Goal: Information Seeking & Learning: Learn about a topic

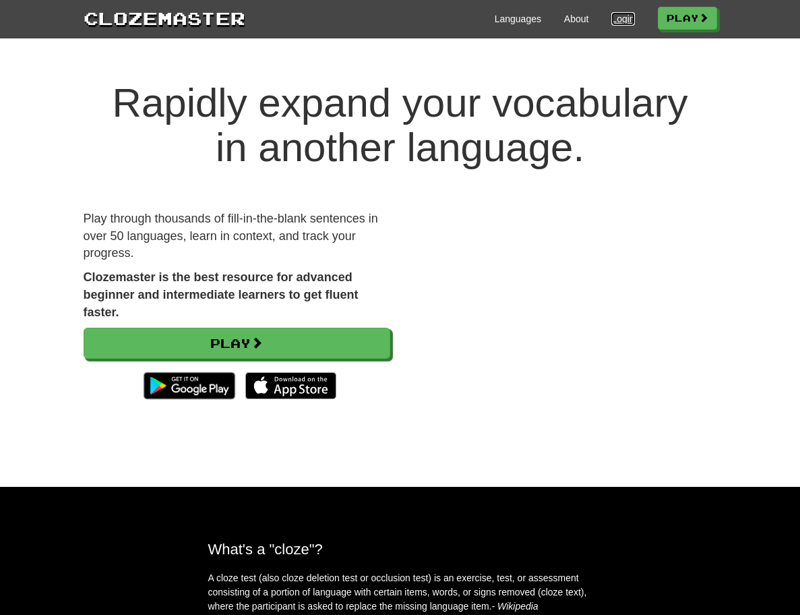
click at [634, 24] on link "Login" at bounding box center [622, 18] width 23 height 13
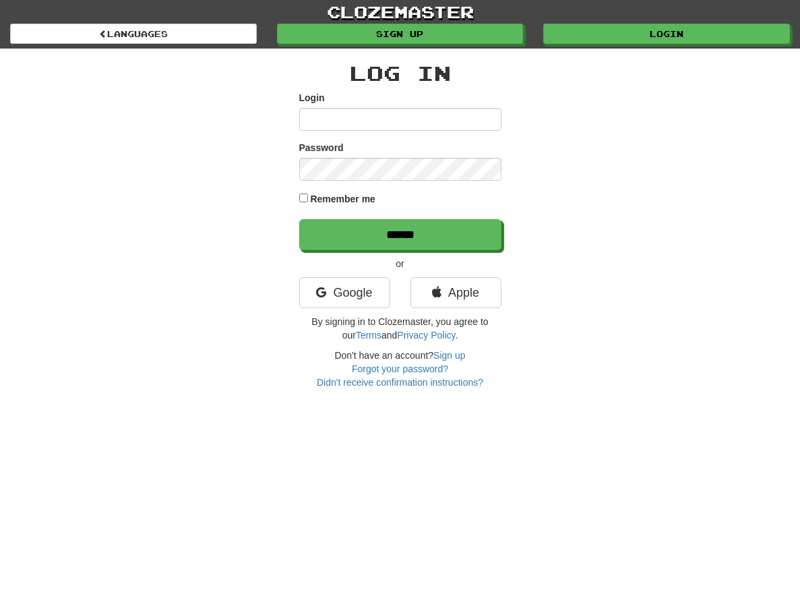
click at [329, 119] on input "Login" at bounding box center [400, 119] width 202 height 23
type input "**********"
click at [299, 219] on input "******" at bounding box center [400, 234] width 202 height 31
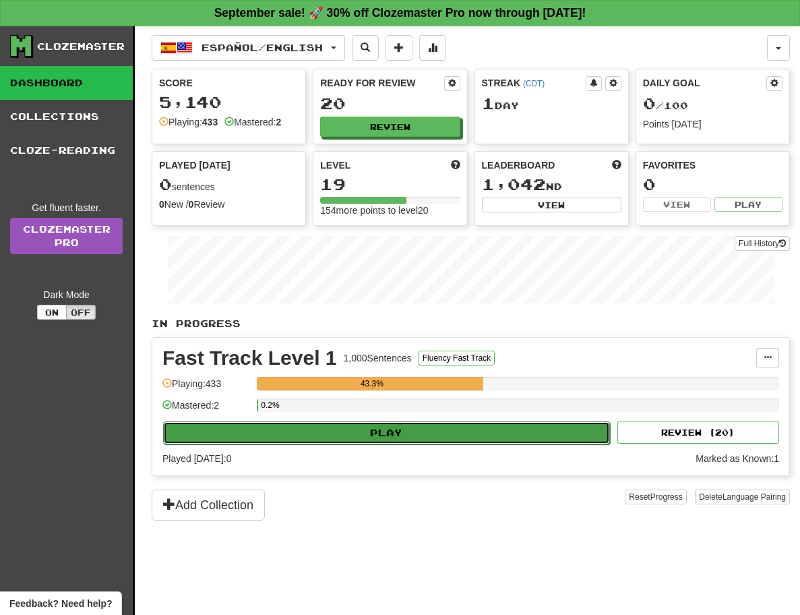
click at [364, 431] on button "Play" at bounding box center [386, 432] width 447 height 23
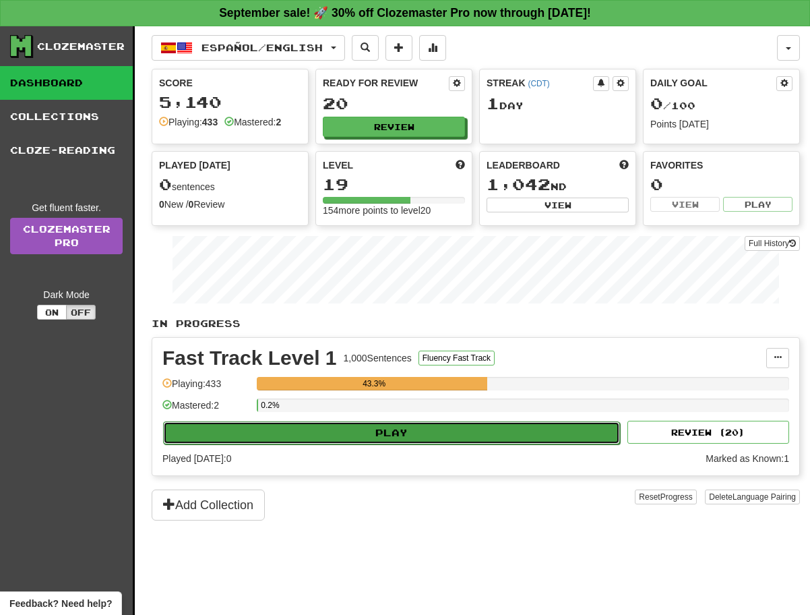
select select "**"
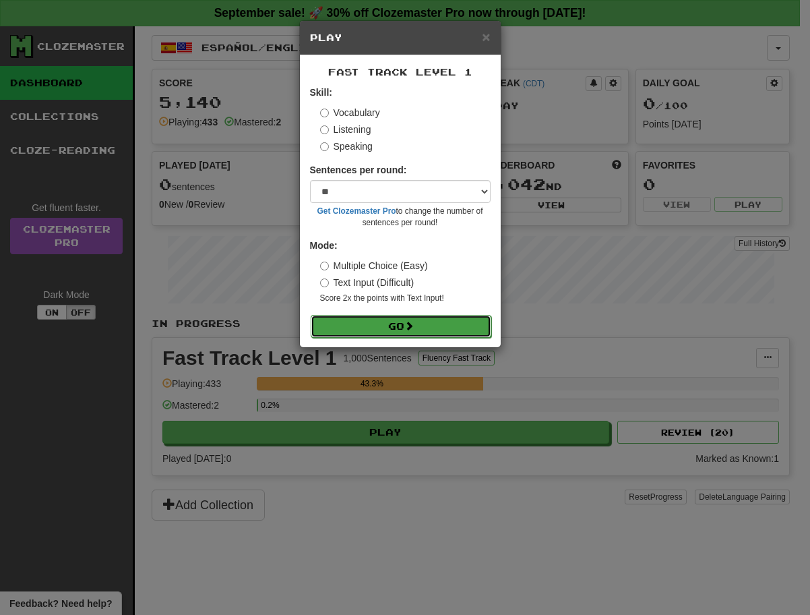
click at [390, 322] on button "Go" at bounding box center [401, 326] width 181 height 23
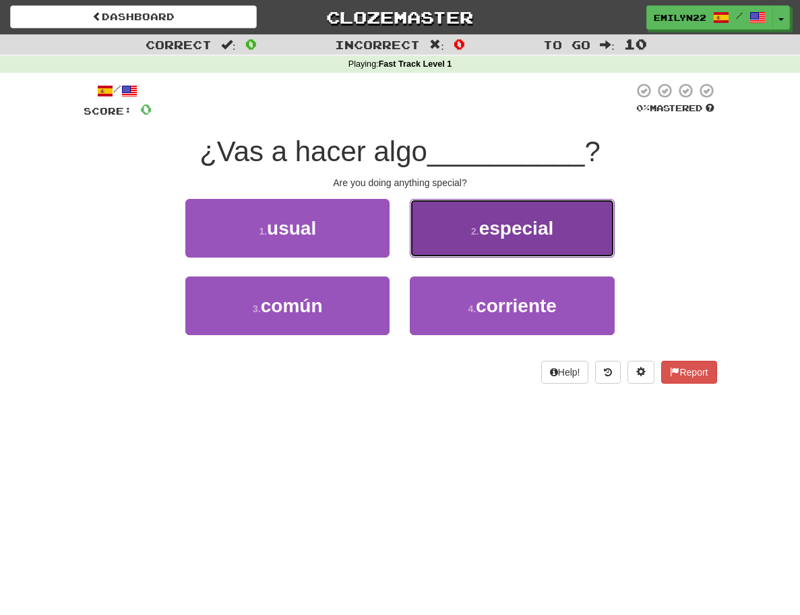
click at [508, 222] on span "especial" at bounding box center [516, 228] width 75 height 21
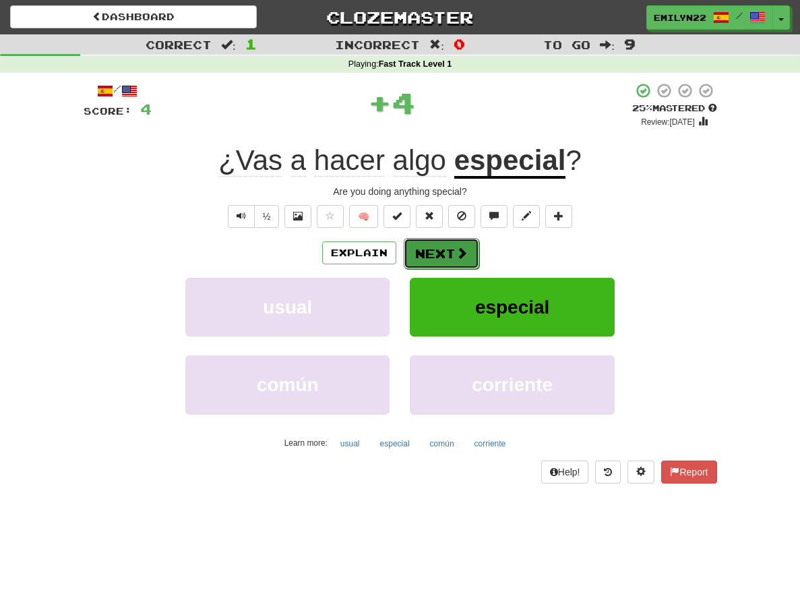
click at [456, 256] on span at bounding box center [462, 253] width 12 height 12
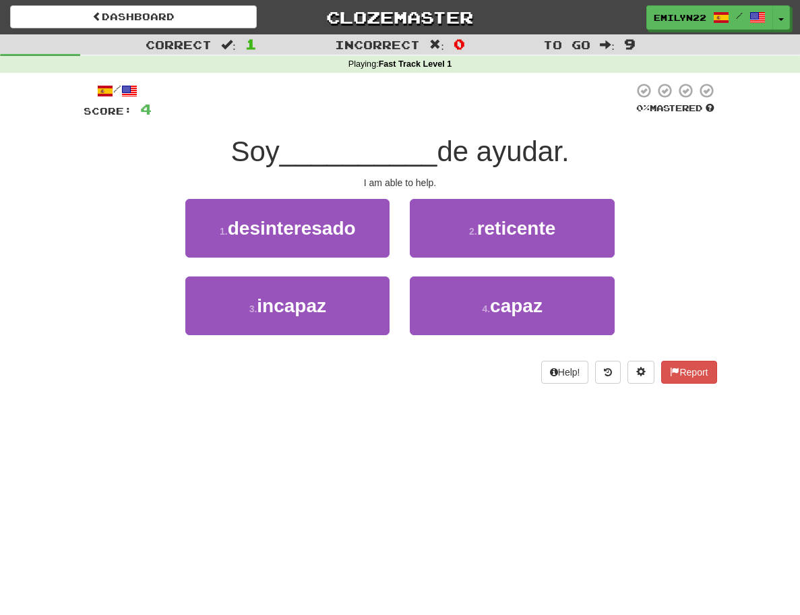
click at [462, 501] on div "Dashboard Clozemaster emilyn22 / Toggle Dropdown Dashboard Leaderboard Activity…" at bounding box center [400, 307] width 800 height 615
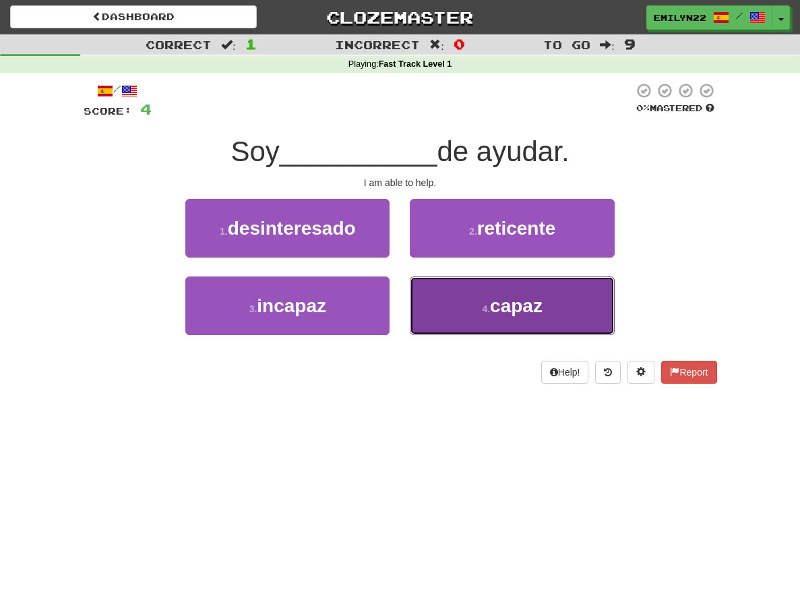
click at [512, 301] on button "4 . capaz" at bounding box center [512, 305] width 204 height 59
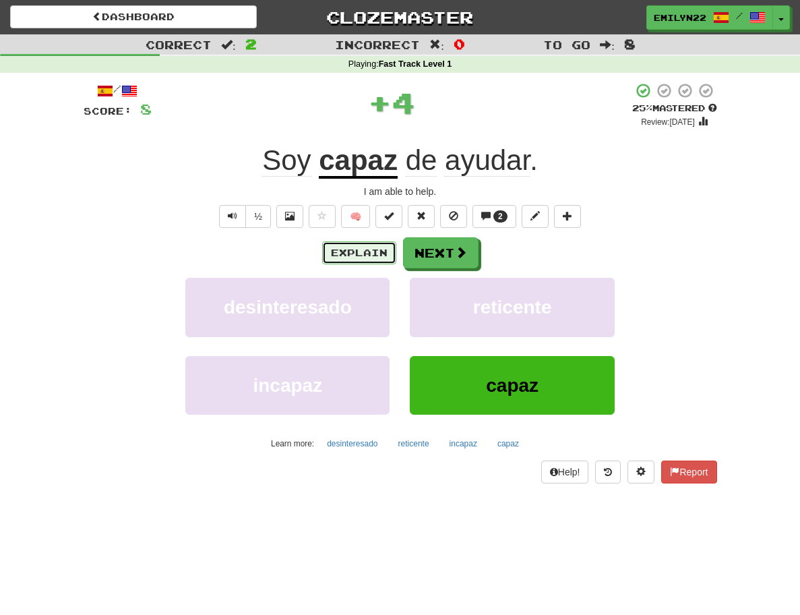
click at [383, 257] on button "Explain" at bounding box center [359, 252] width 74 height 23
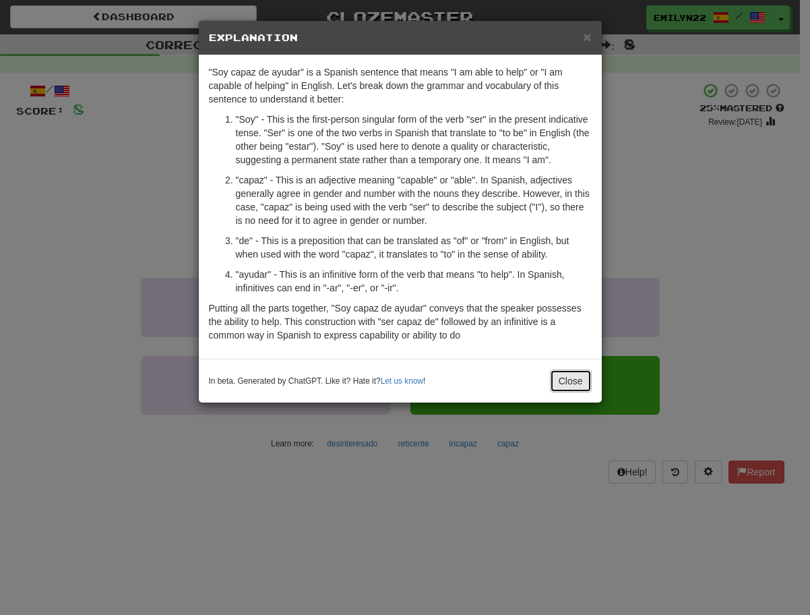
click at [569, 376] on button "Close" at bounding box center [571, 380] width 42 height 23
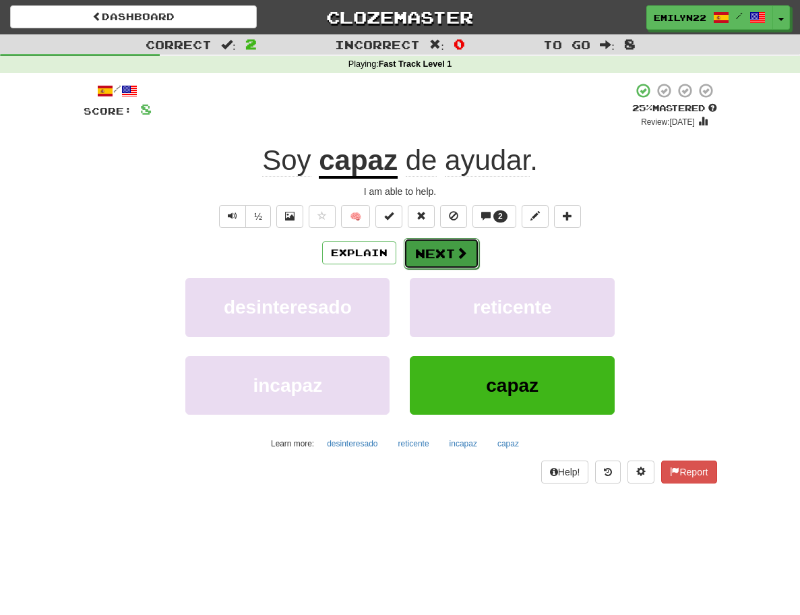
click at [456, 255] on span at bounding box center [462, 253] width 12 height 12
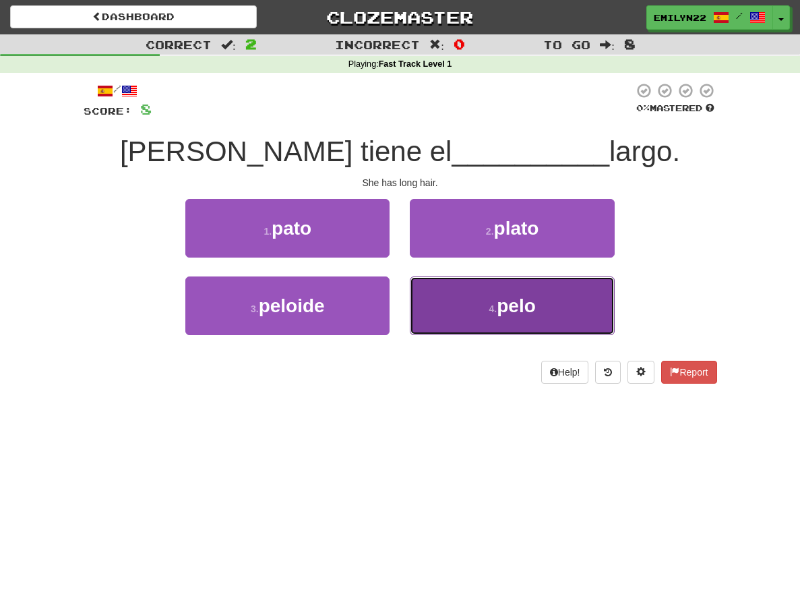
click at [482, 294] on button "4 . pelo" at bounding box center [512, 305] width 204 height 59
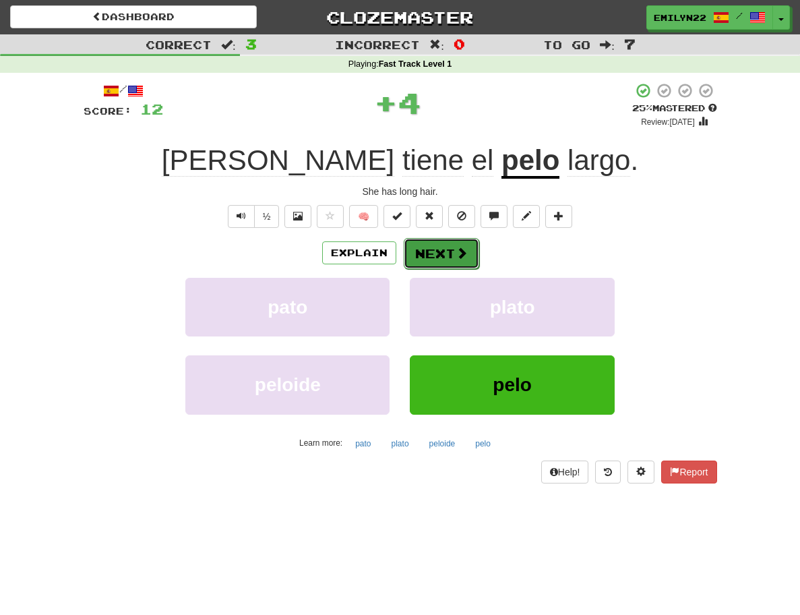
click at [456, 259] on span at bounding box center [462, 253] width 12 height 12
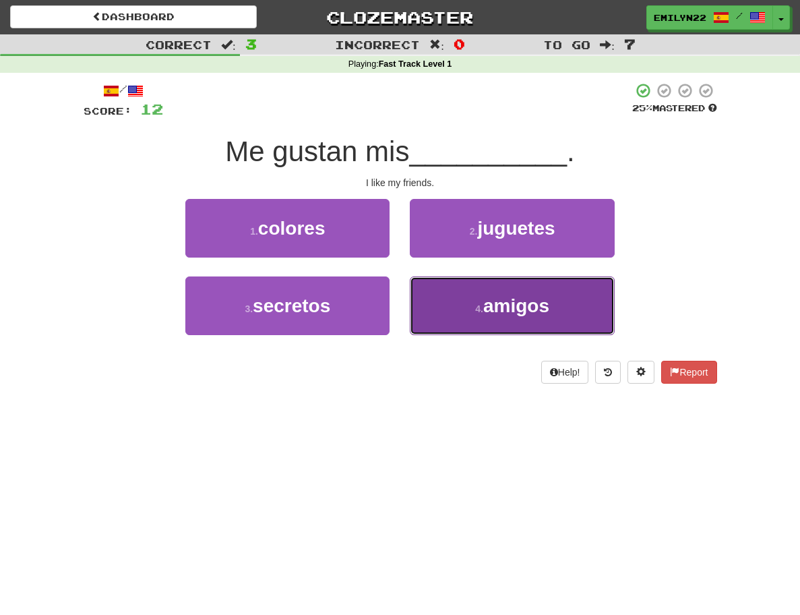
click at [483, 313] on small "4 ." at bounding box center [479, 308] width 8 height 11
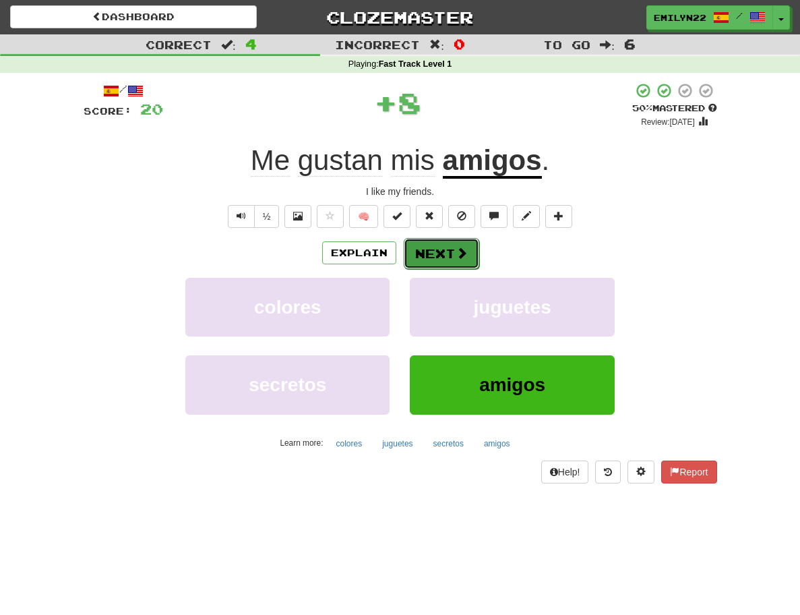
click at [434, 252] on button "Next" at bounding box center [441, 253] width 75 height 31
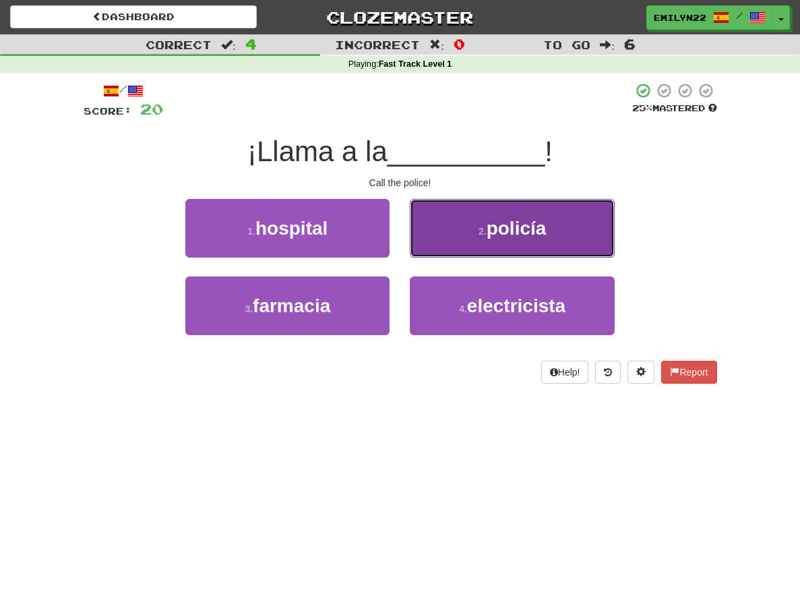
click at [453, 247] on button "2 . policía" at bounding box center [512, 228] width 204 height 59
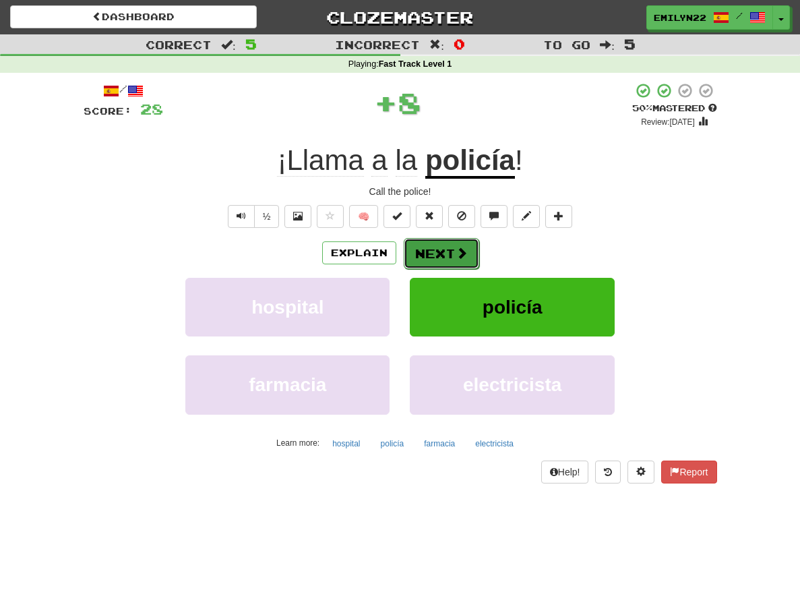
click at [441, 249] on button "Next" at bounding box center [441, 253] width 75 height 31
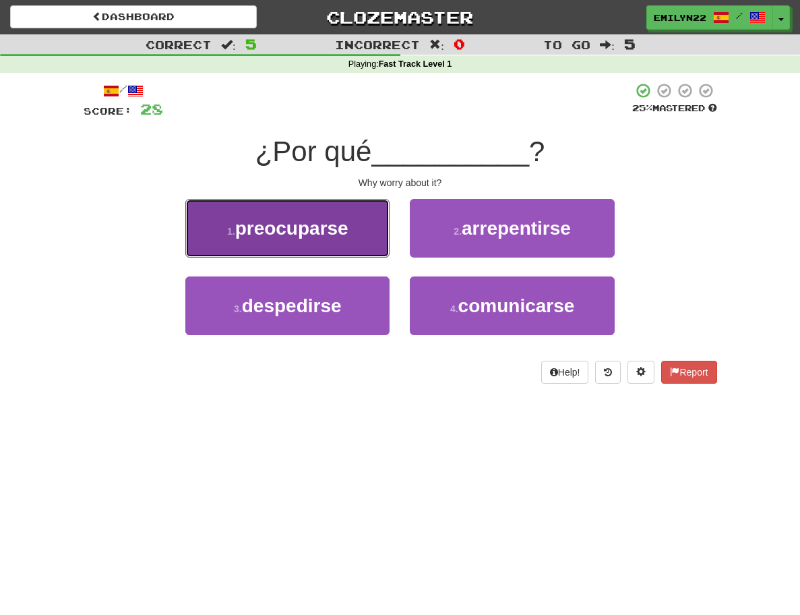
click at [277, 227] on span "preocuparse" at bounding box center [291, 228] width 113 height 21
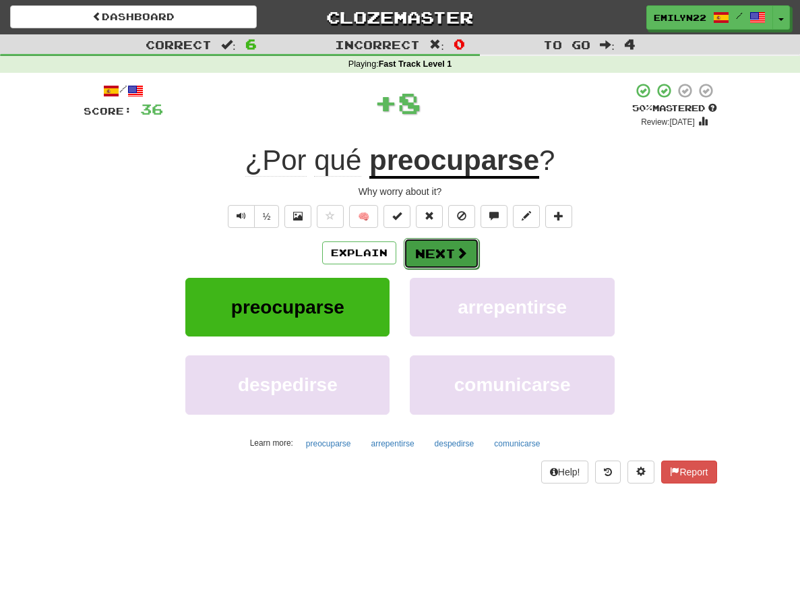
click at [446, 257] on button "Next" at bounding box center [441, 253] width 75 height 31
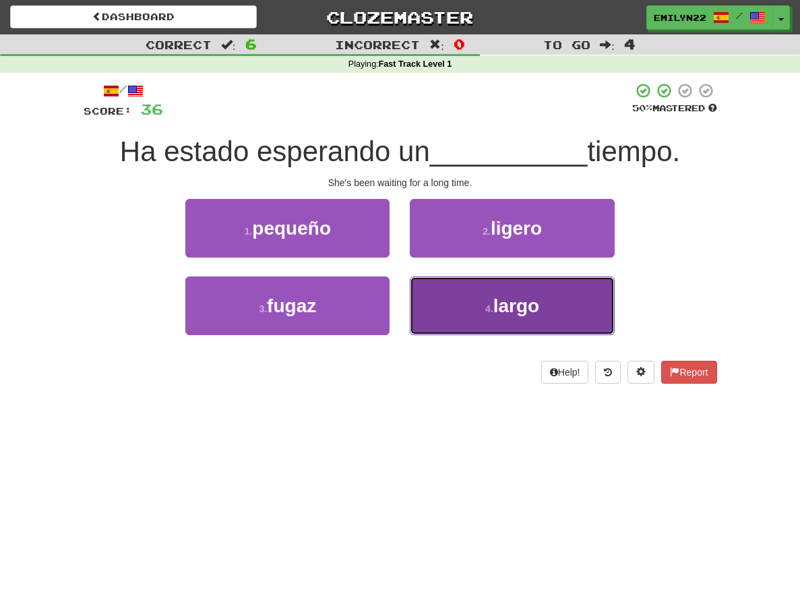
click at [532, 309] on span "largo" at bounding box center [516, 305] width 46 height 21
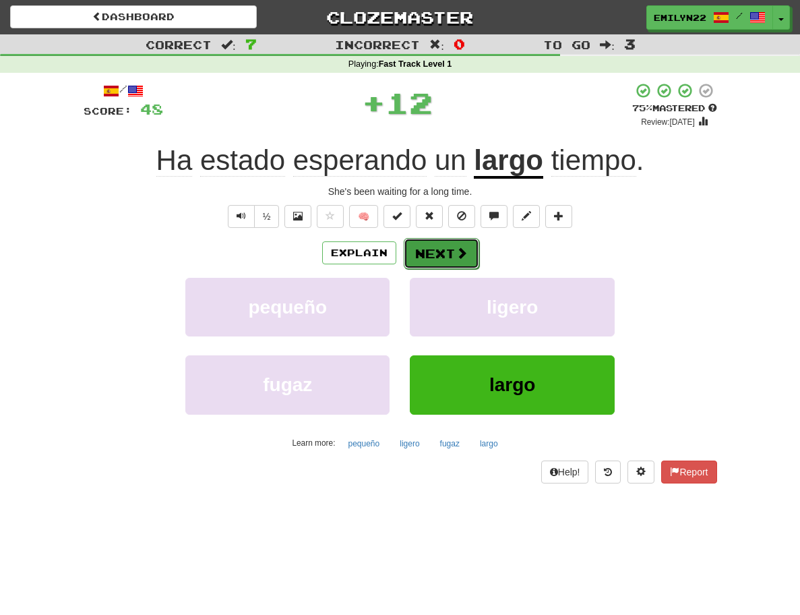
click at [456, 259] on span at bounding box center [462, 253] width 12 height 12
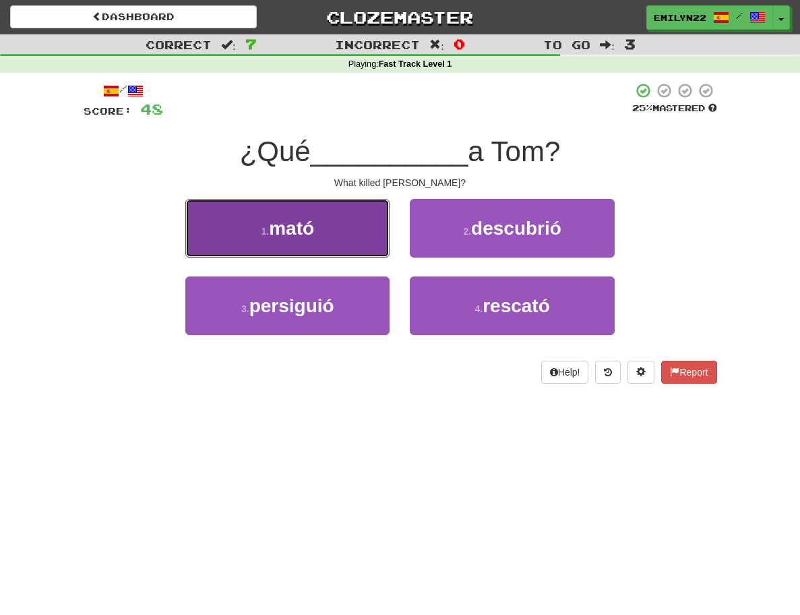
click at [359, 253] on button "1 . mató" at bounding box center [287, 228] width 204 height 59
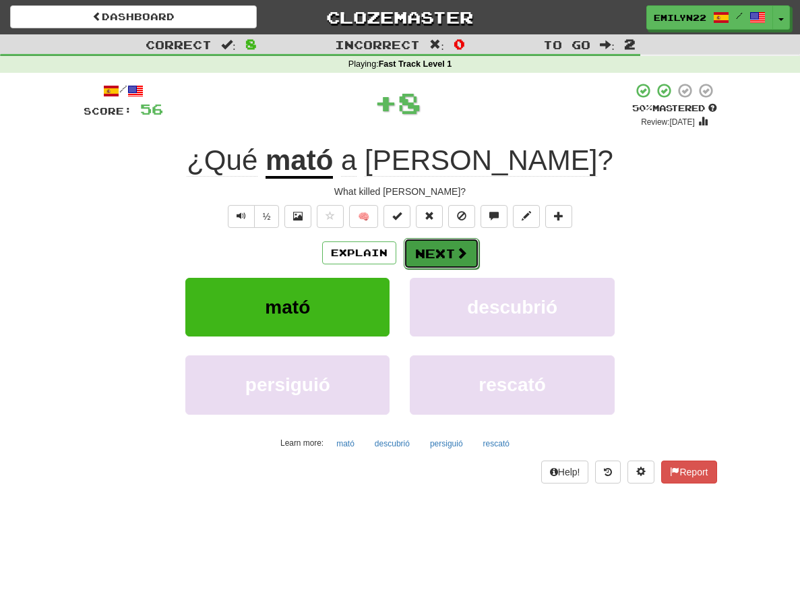
click at [431, 254] on button "Next" at bounding box center [441, 253] width 75 height 31
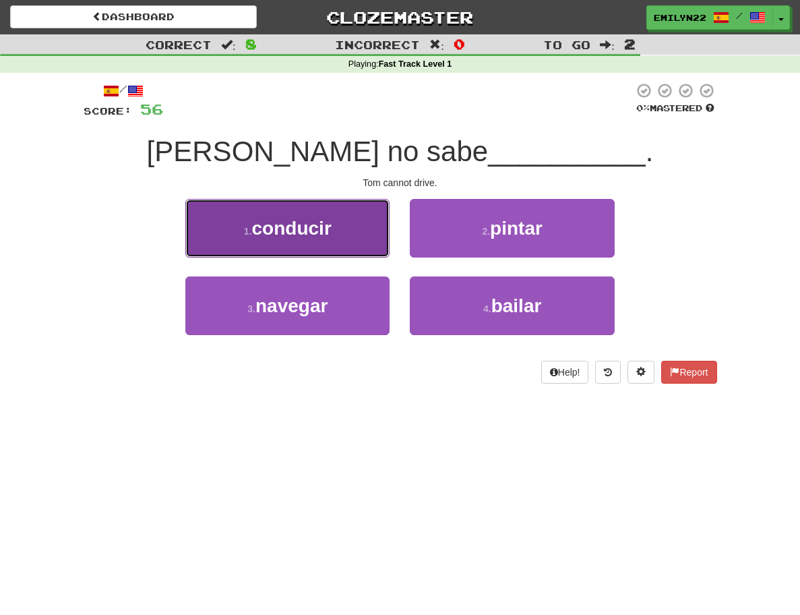
click at [329, 219] on button "1 . conducir" at bounding box center [287, 228] width 204 height 59
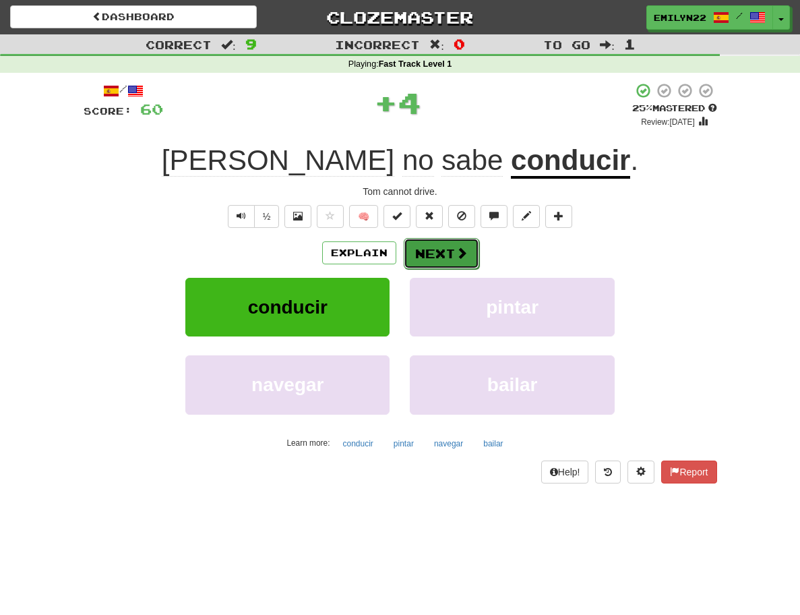
click at [442, 257] on button "Next" at bounding box center [441, 253] width 75 height 31
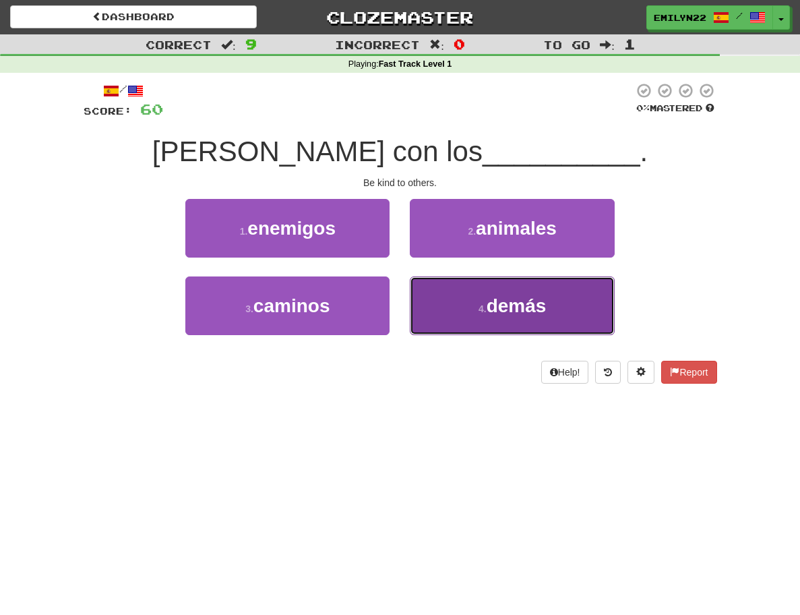
click at [476, 317] on button "4 . demás" at bounding box center [512, 305] width 204 height 59
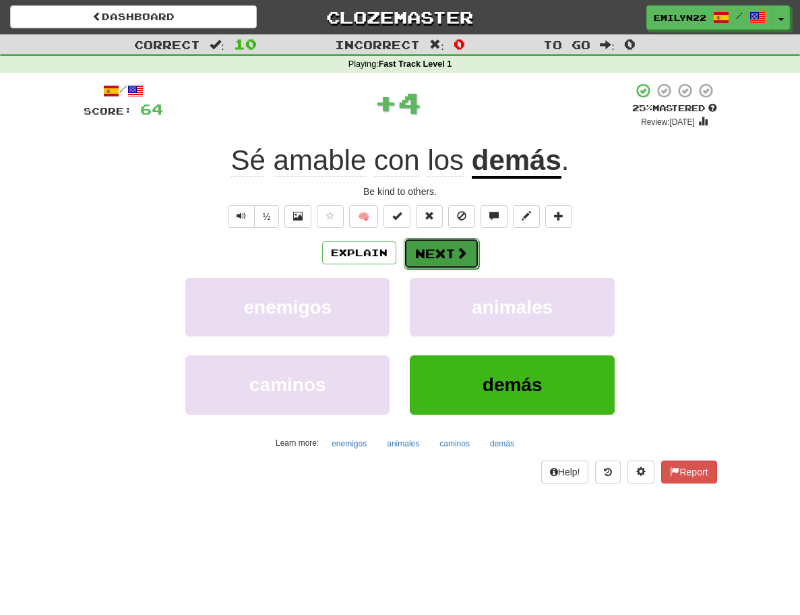
click at [443, 256] on button "Next" at bounding box center [441, 253] width 75 height 31
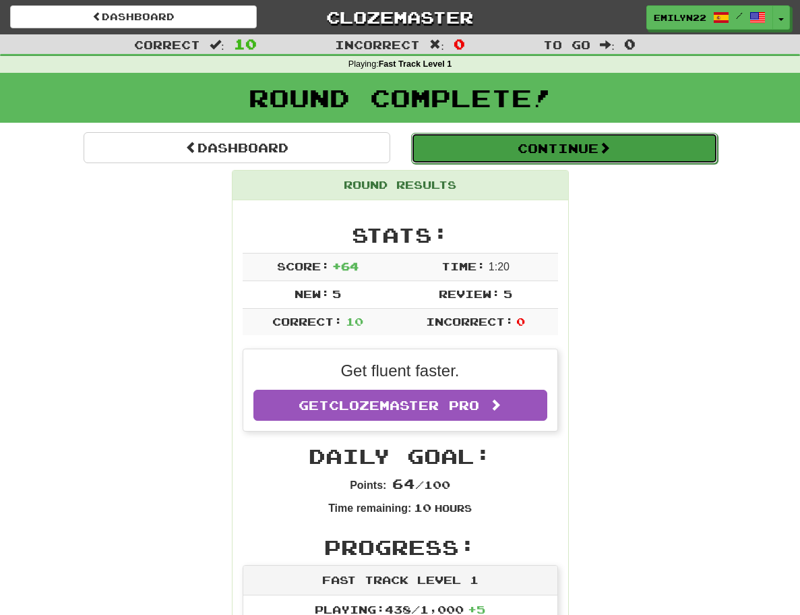
click at [557, 153] on button "Continue" at bounding box center [564, 148] width 307 height 31
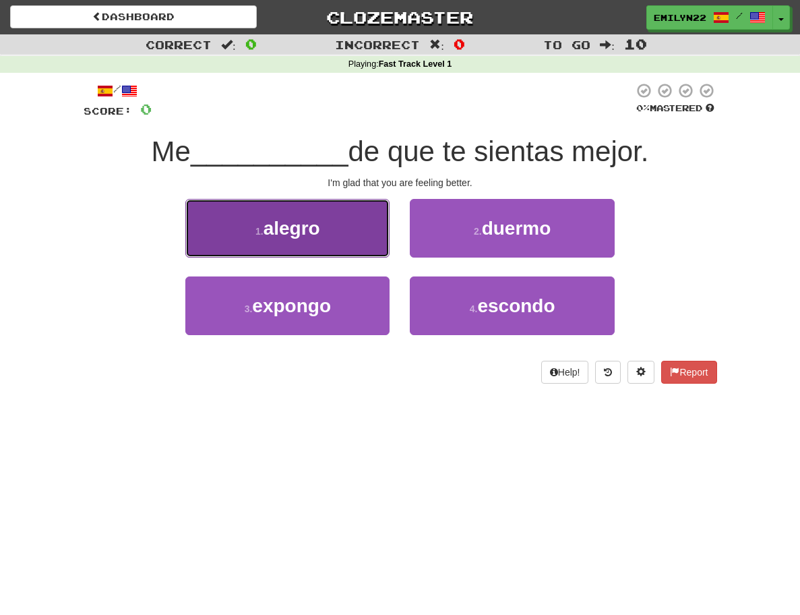
click at [340, 223] on button "1 . alegro" at bounding box center [287, 228] width 204 height 59
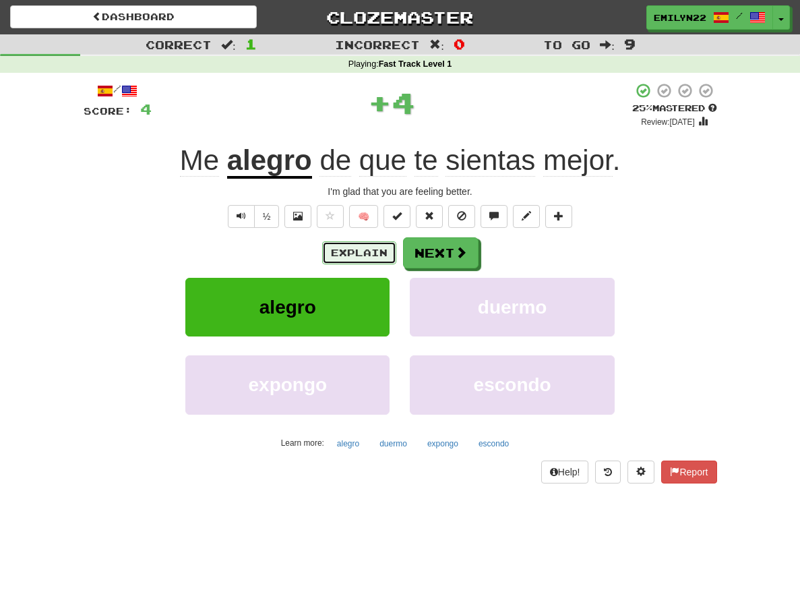
click at [350, 255] on button "Explain" at bounding box center [359, 252] width 74 height 23
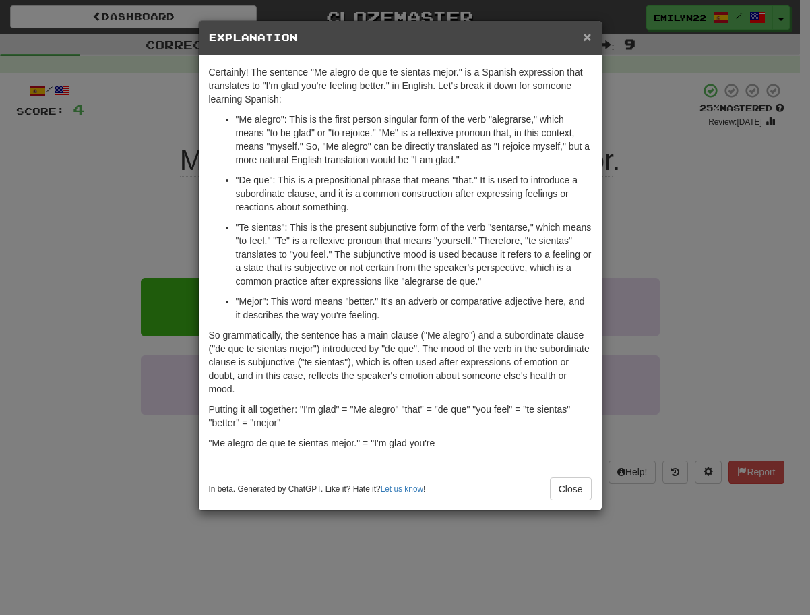
click at [587, 36] on span "×" at bounding box center [587, 37] width 8 height 16
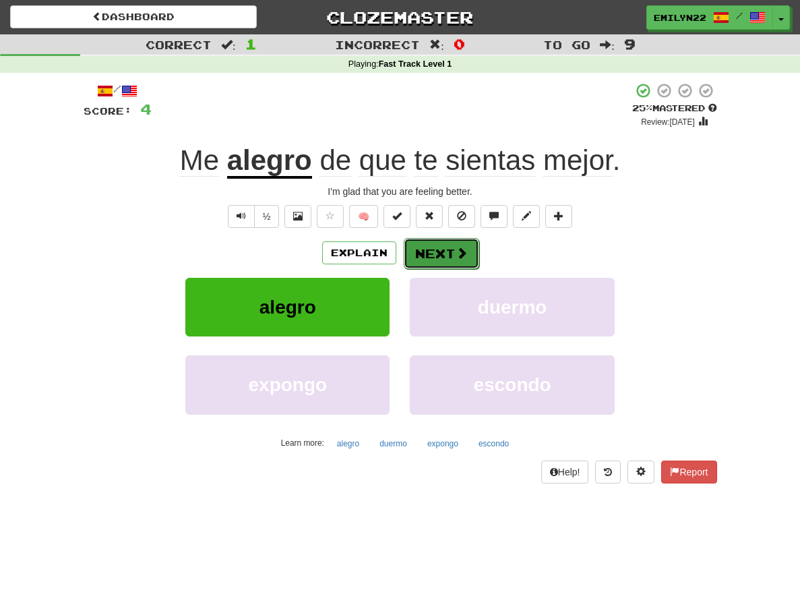
click at [463, 260] on button "Next" at bounding box center [441, 253] width 75 height 31
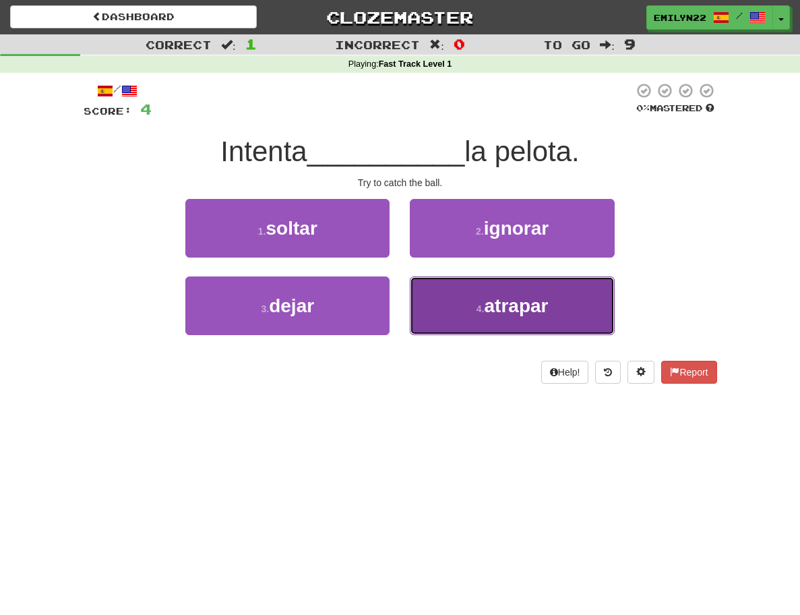
click at [573, 317] on button "4 . atrapar" at bounding box center [512, 305] width 204 height 59
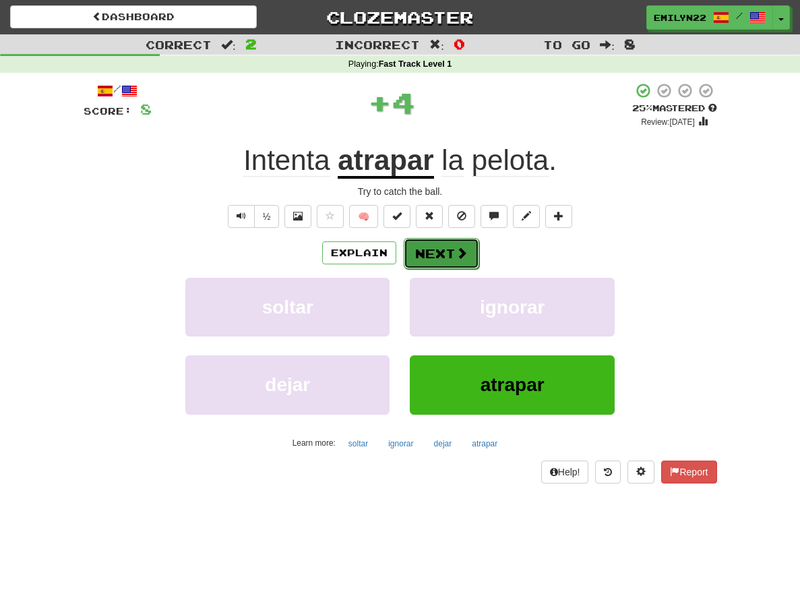
click at [462, 255] on span at bounding box center [462, 253] width 12 height 12
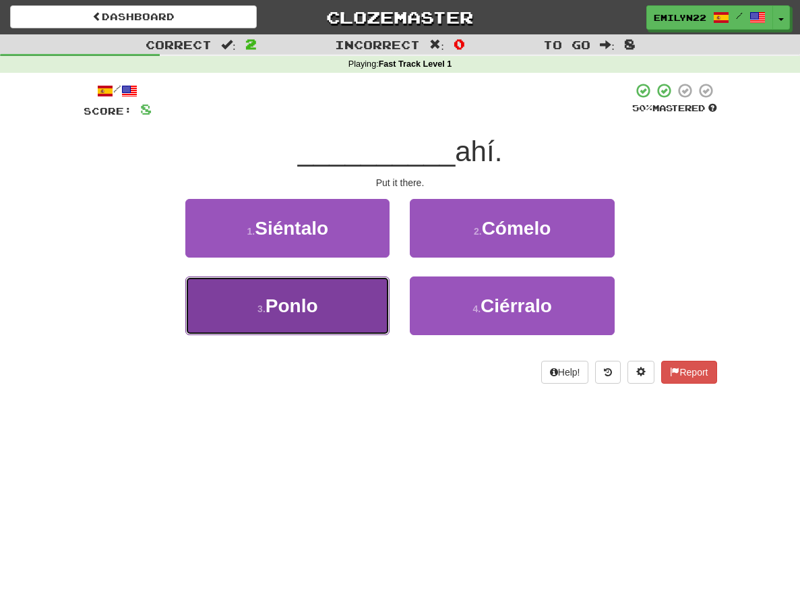
click at [311, 320] on button "3 . Ponlo" at bounding box center [287, 305] width 204 height 59
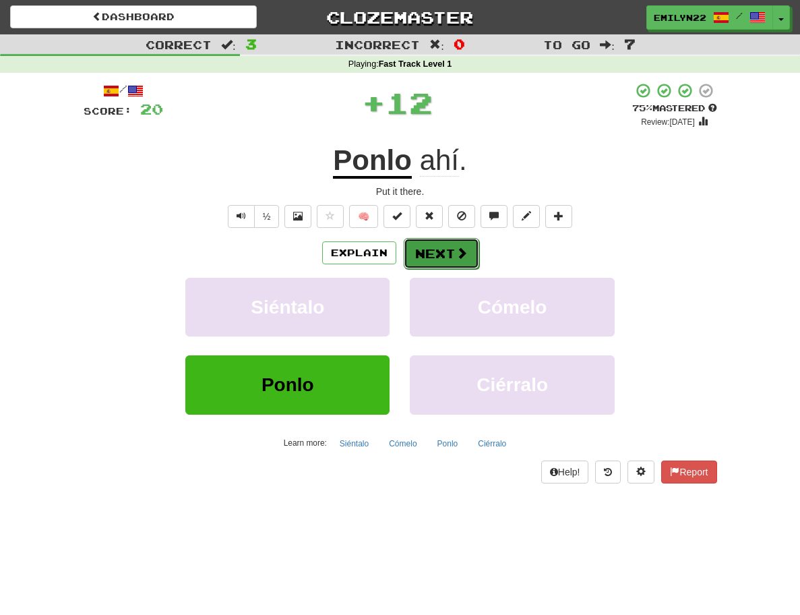
click at [460, 251] on span at bounding box center [462, 253] width 12 height 12
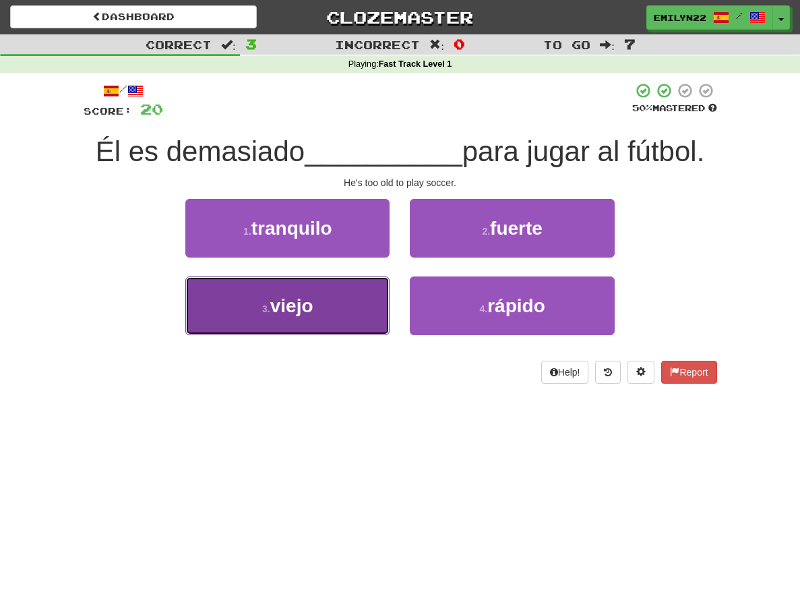
click at [330, 312] on button "3 . viejo" at bounding box center [287, 305] width 204 height 59
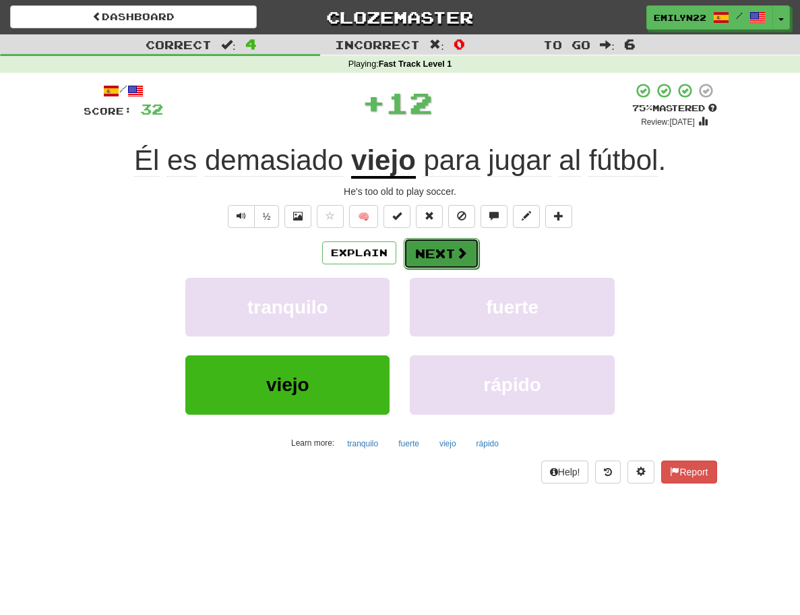
click at [437, 258] on button "Next" at bounding box center [441, 253] width 75 height 31
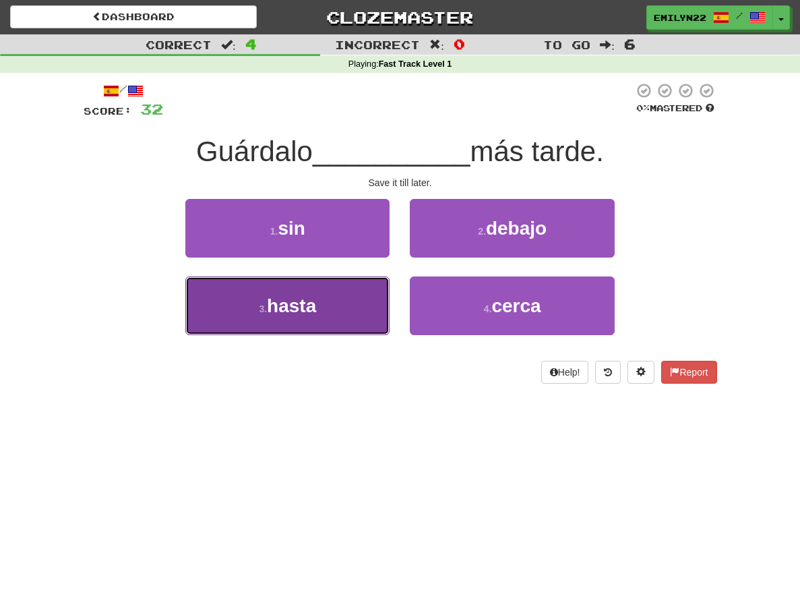
click at [328, 313] on button "3 . hasta" at bounding box center [287, 305] width 204 height 59
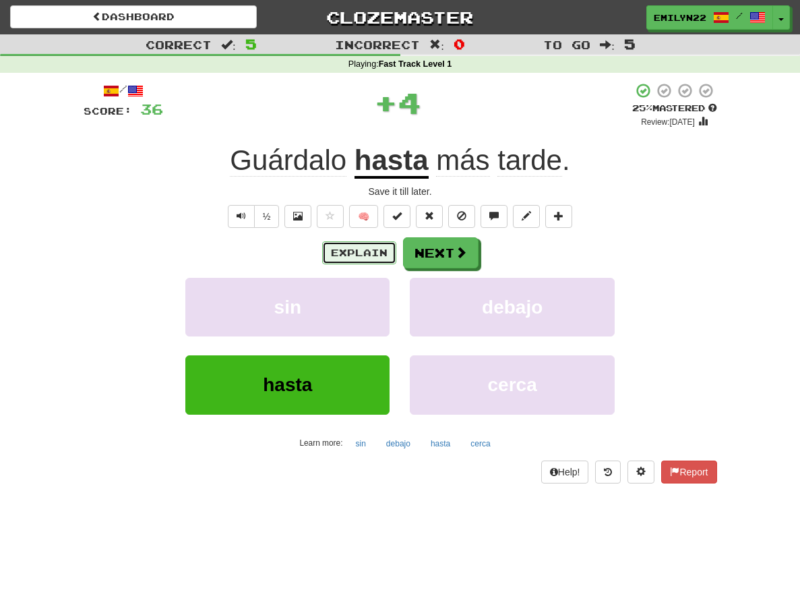
click at [367, 257] on button "Explain" at bounding box center [359, 252] width 74 height 23
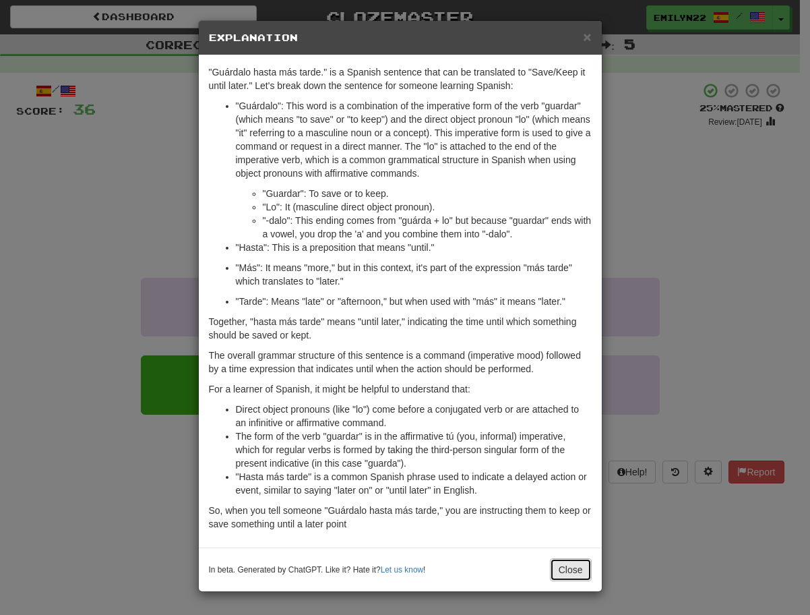
click at [576, 570] on button "Close" at bounding box center [571, 569] width 42 height 23
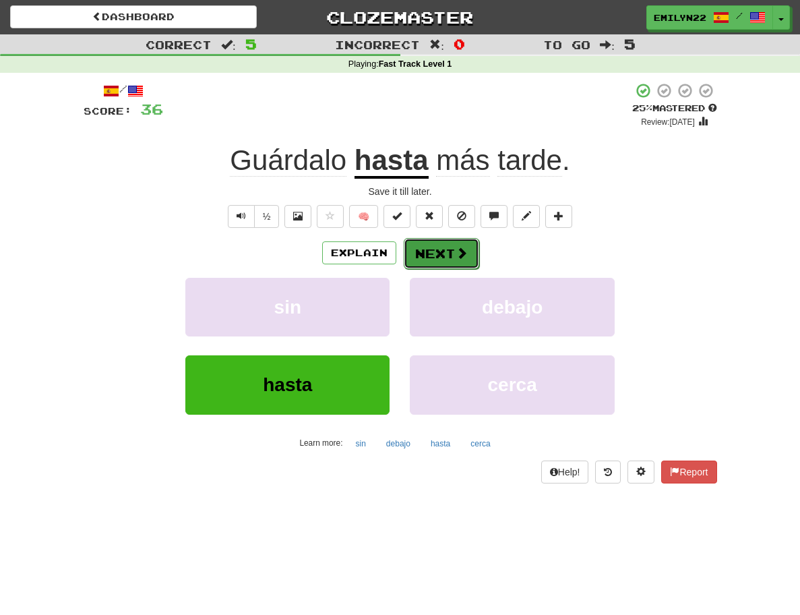
click at [436, 249] on button "Next" at bounding box center [441, 253] width 75 height 31
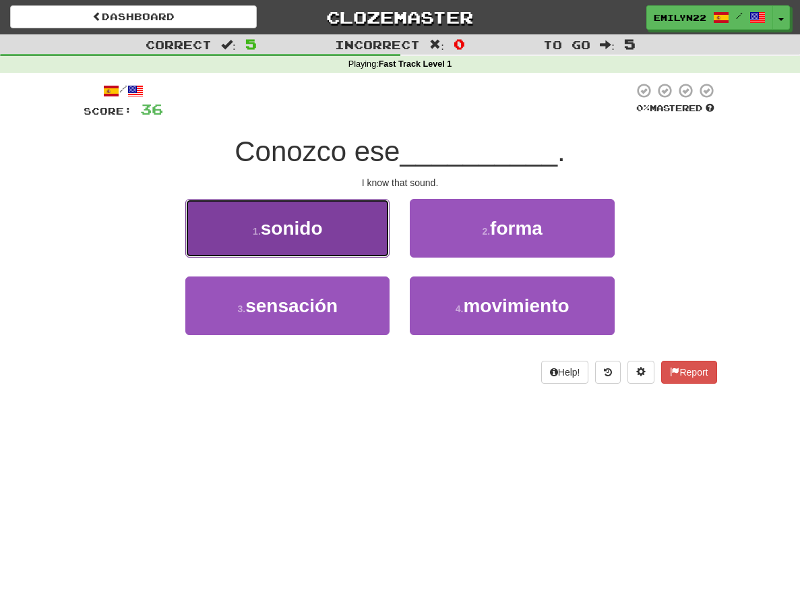
click at [333, 247] on button "1 . sonido" at bounding box center [287, 228] width 204 height 59
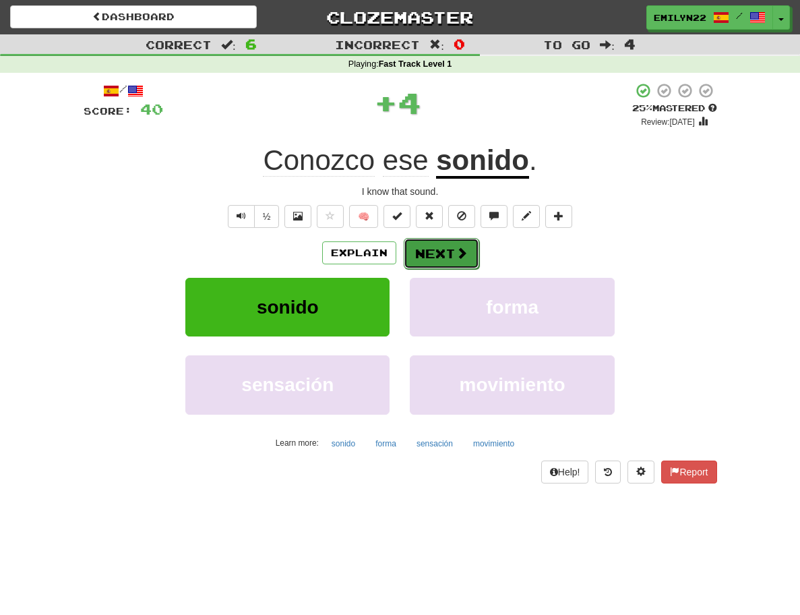
click at [448, 253] on button "Next" at bounding box center [441, 253] width 75 height 31
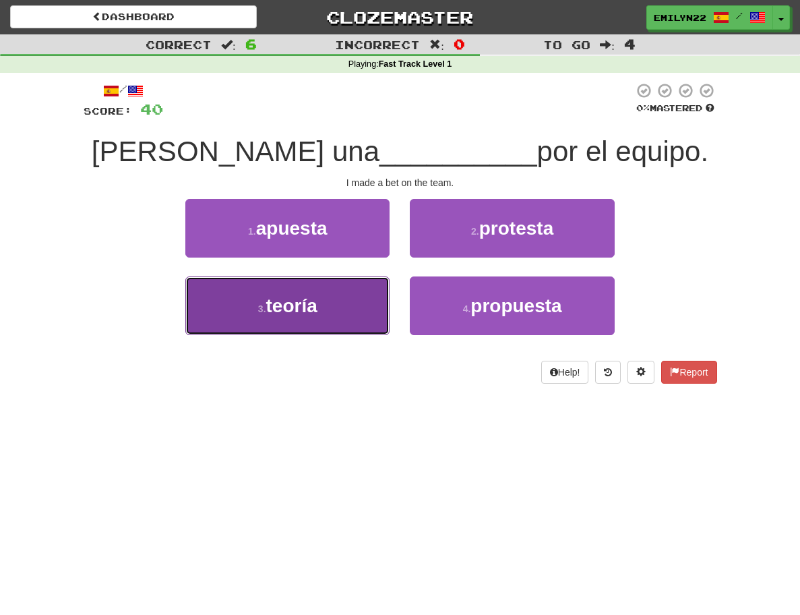
click at [274, 334] on button "3 . teoría" at bounding box center [287, 305] width 204 height 59
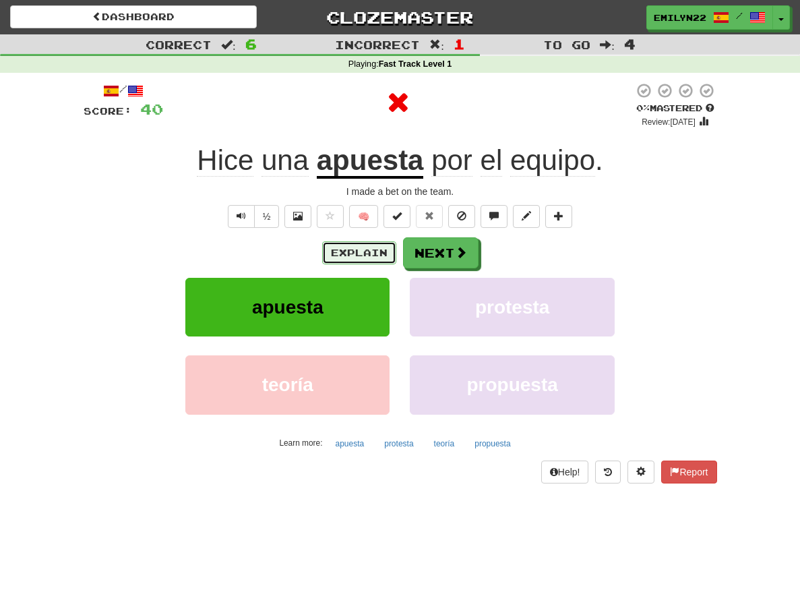
click at [377, 257] on button "Explain" at bounding box center [359, 252] width 74 height 23
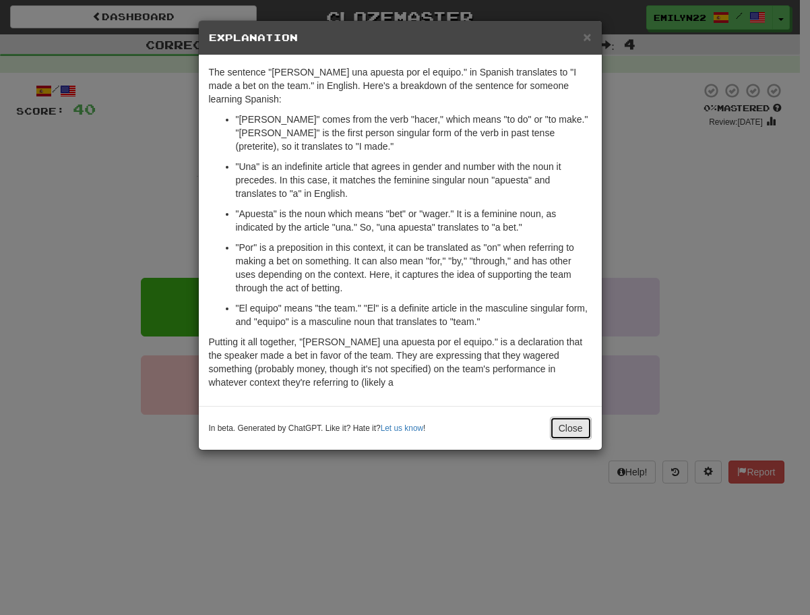
click at [571, 417] on button "Close" at bounding box center [571, 428] width 42 height 23
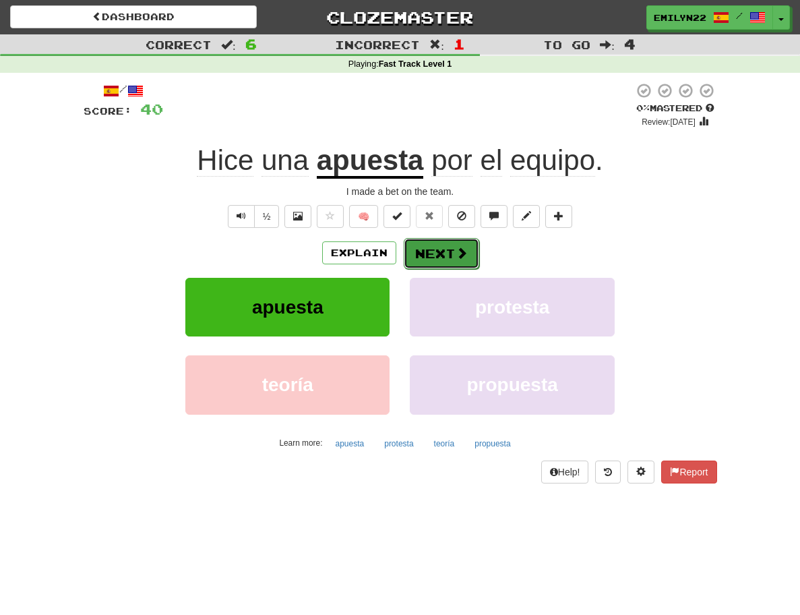
click at [458, 256] on span at bounding box center [462, 253] width 12 height 12
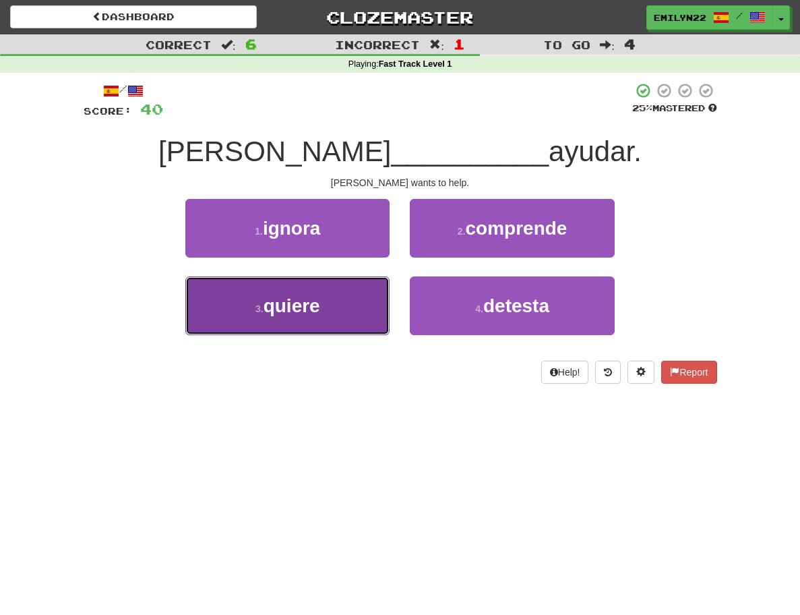
click at [359, 304] on button "3 . quiere" at bounding box center [287, 305] width 204 height 59
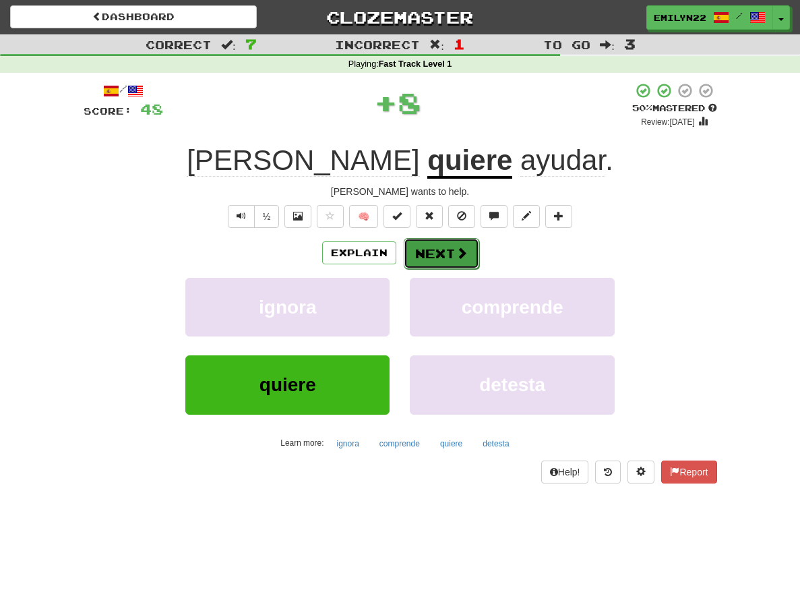
click at [431, 257] on button "Next" at bounding box center [441, 253] width 75 height 31
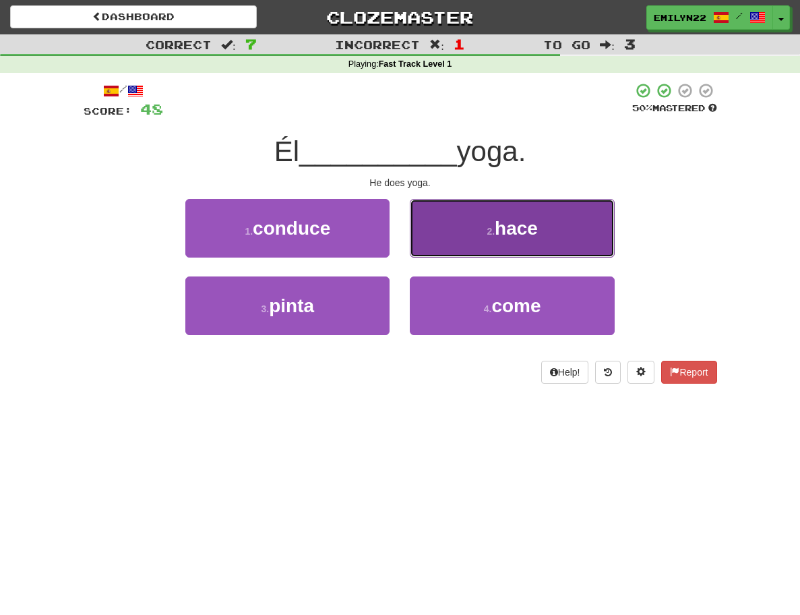
click at [479, 224] on button "2 . hace" at bounding box center [512, 228] width 204 height 59
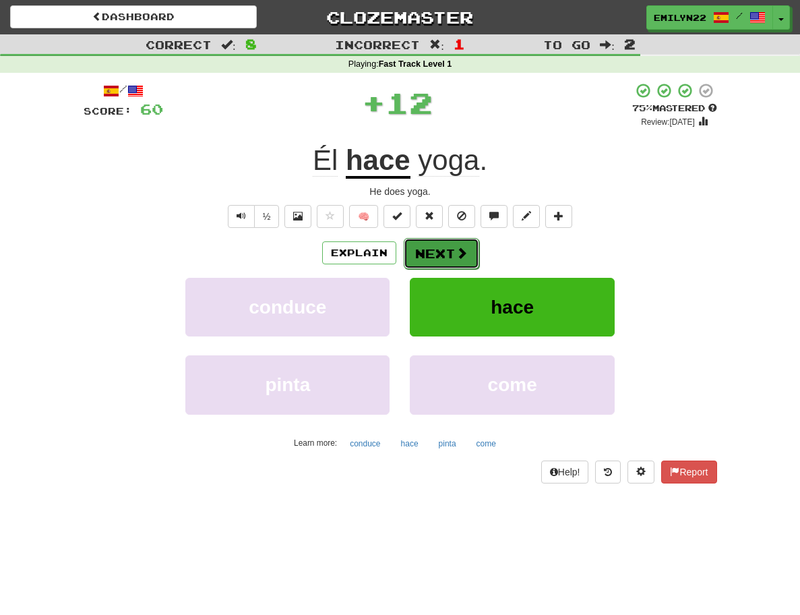
click at [441, 257] on button "Next" at bounding box center [441, 253] width 75 height 31
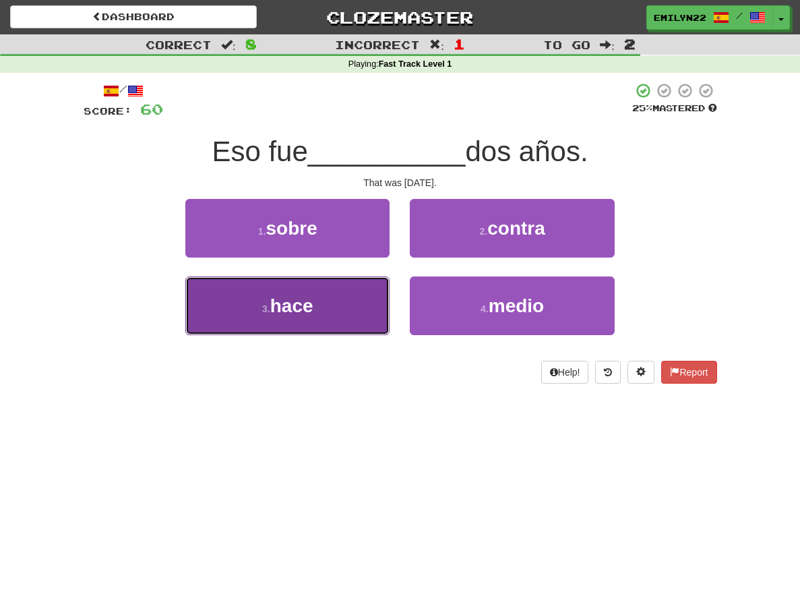
click at [357, 311] on button "3 . hace" at bounding box center [287, 305] width 204 height 59
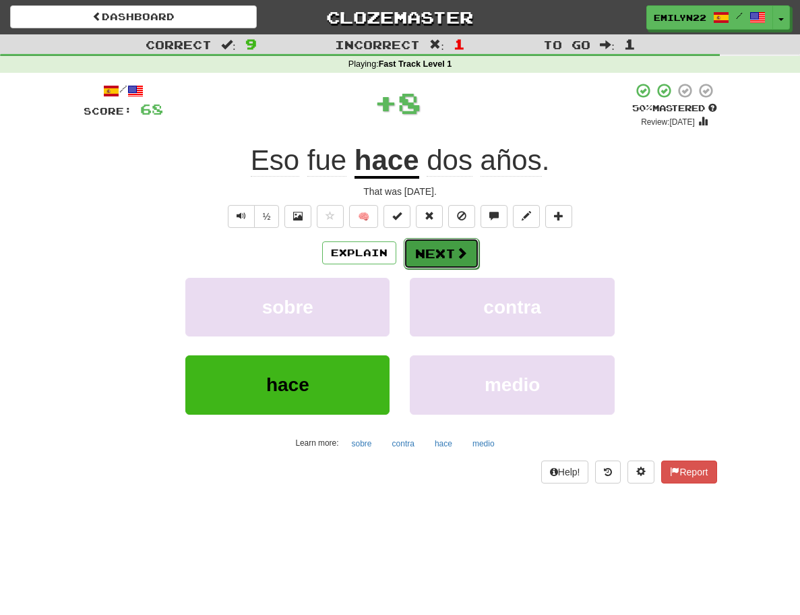
click at [435, 253] on button "Next" at bounding box center [441, 253] width 75 height 31
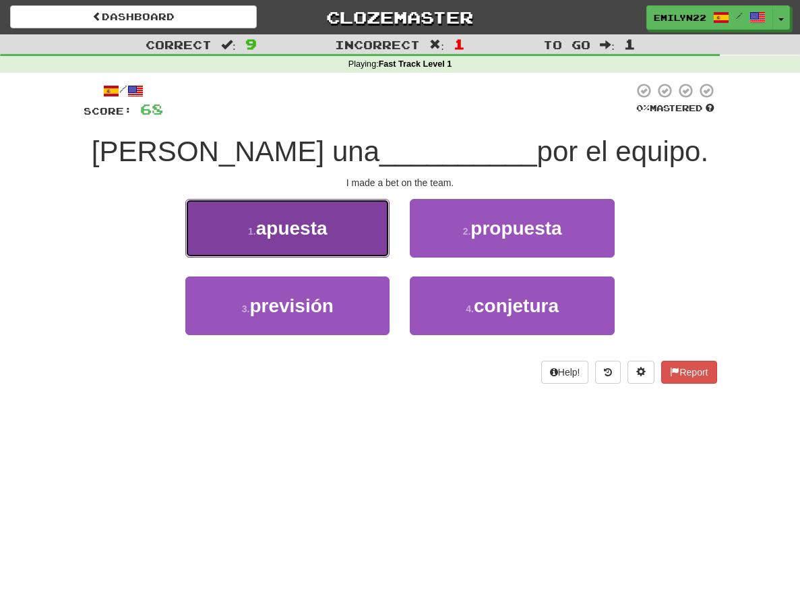
click at [359, 241] on button "1 . apuesta" at bounding box center [287, 228] width 204 height 59
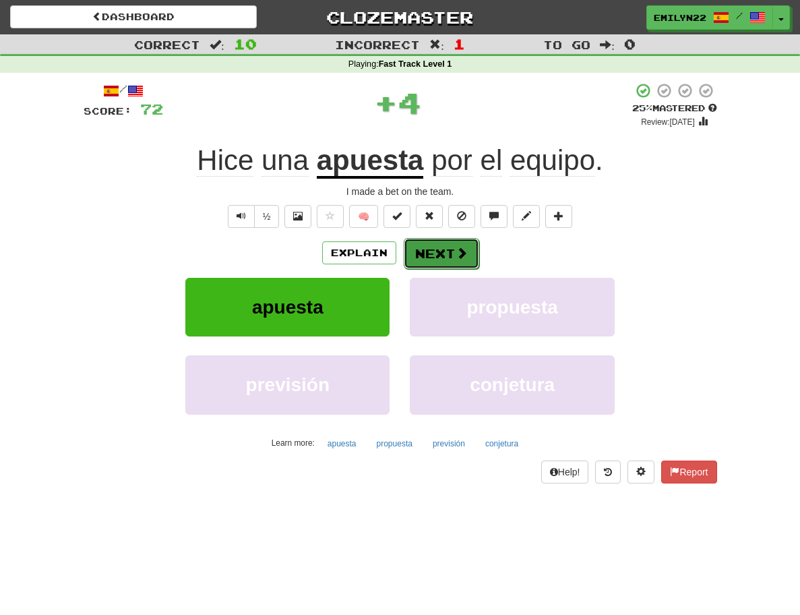
click at [436, 247] on button "Next" at bounding box center [441, 253] width 75 height 31
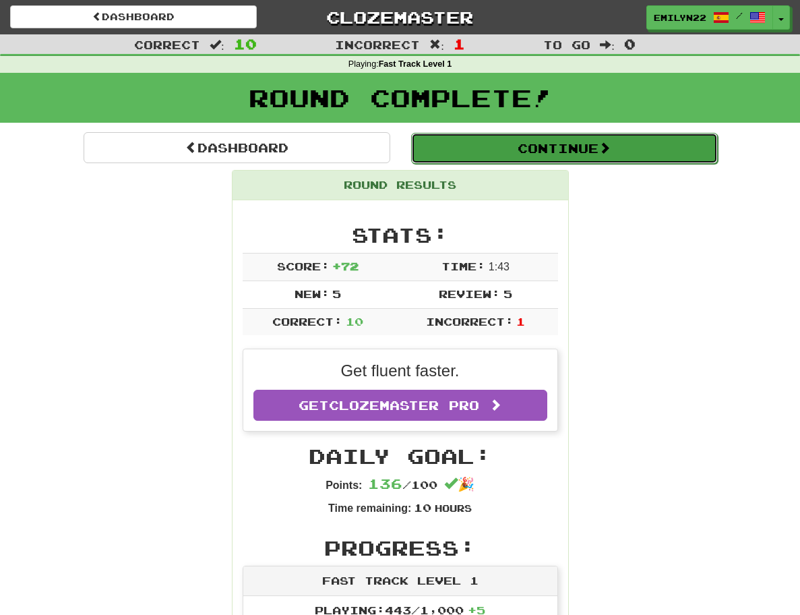
click at [559, 144] on button "Continue" at bounding box center [564, 148] width 307 height 31
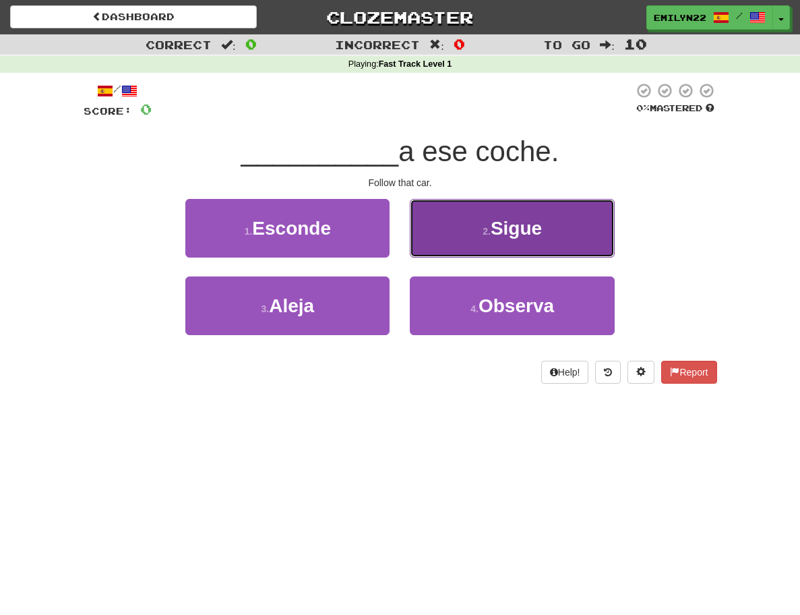
click at [489, 240] on button "2 . Sigue" at bounding box center [512, 228] width 204 height 59
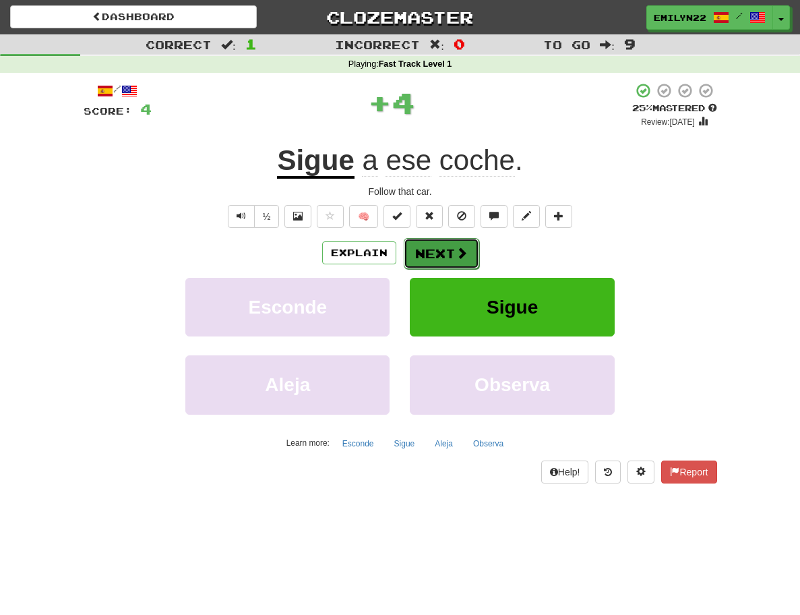
click at [448, 253] on button "Next" at bounding box center [441, 253] width 75 height 31
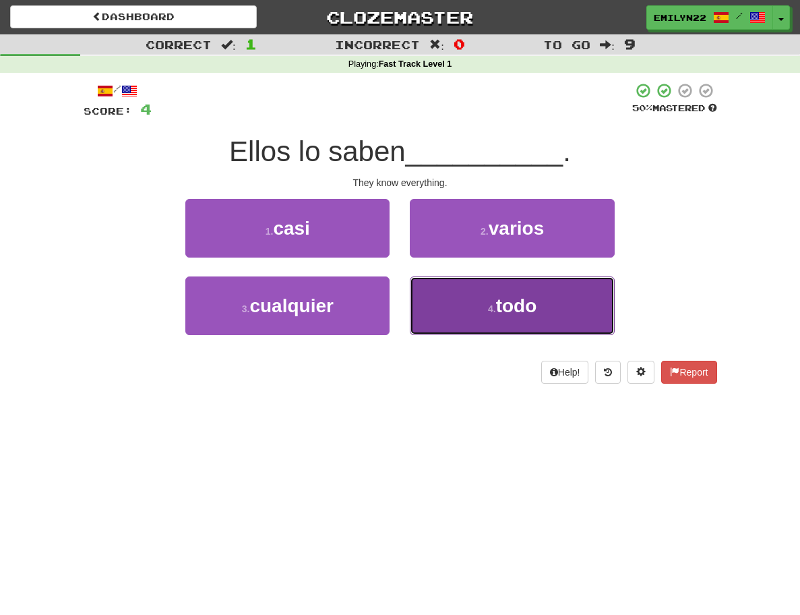
click at [469, 316] on button "4 . todo" at bounding box center [512, 305] width 204 height 59
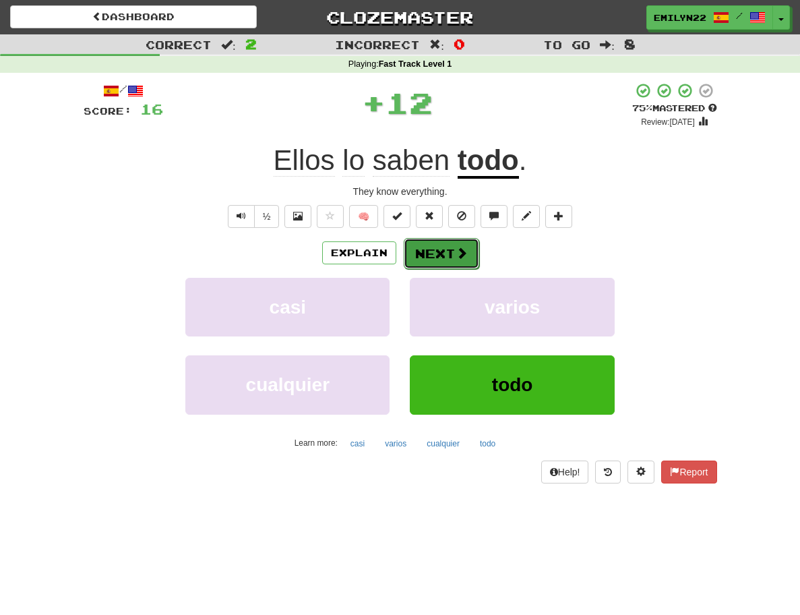
click at [445, 255] on button "Next" at bounding box center [441, 253] width 75 height 31
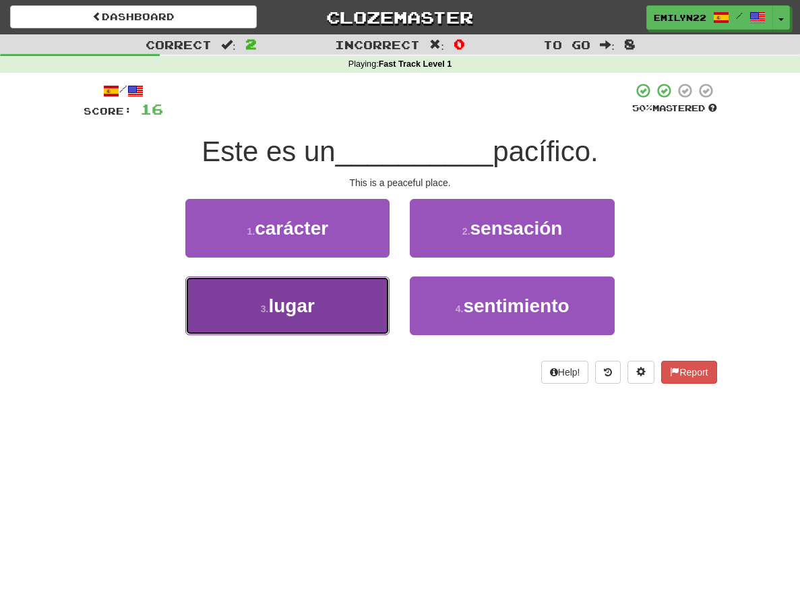
click at [346, 317] on button "3 . lugar" at bounding box center [287, 305] width 204 height 59
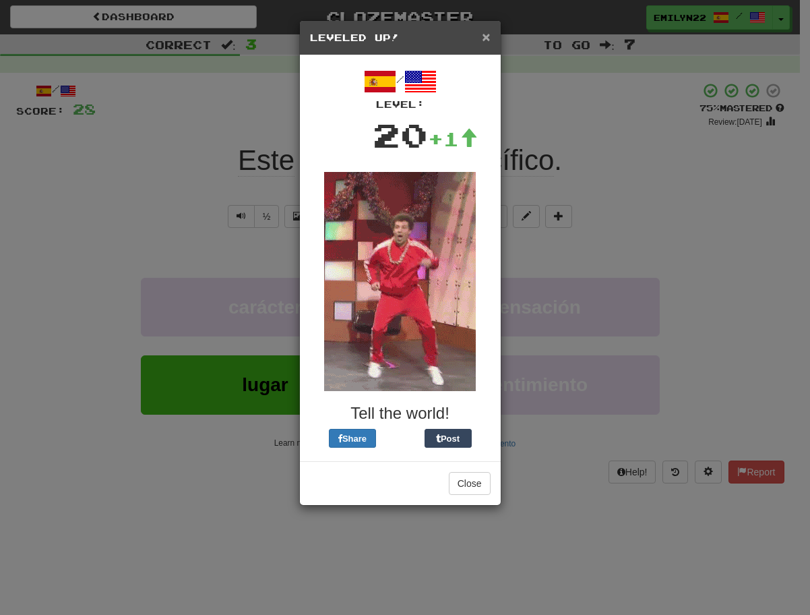
click at [489, 38] on span "×" at bounding box center [486, 37] width 8 height 16
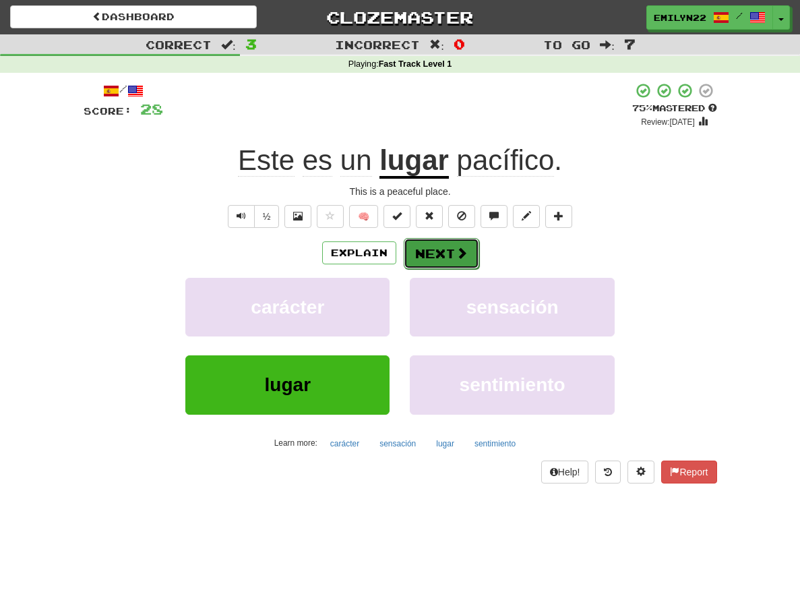
click at [436, 249] on button "Next" at bounding box center [441, 253] width 75 height 31
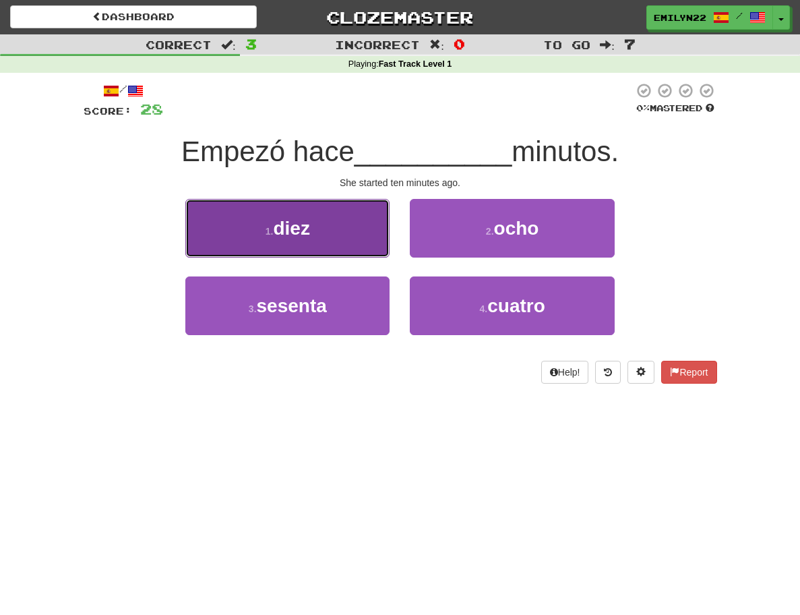
click at [350, 238] on button "1 . diez" at bounding box center [287, 228] width 204 height 59
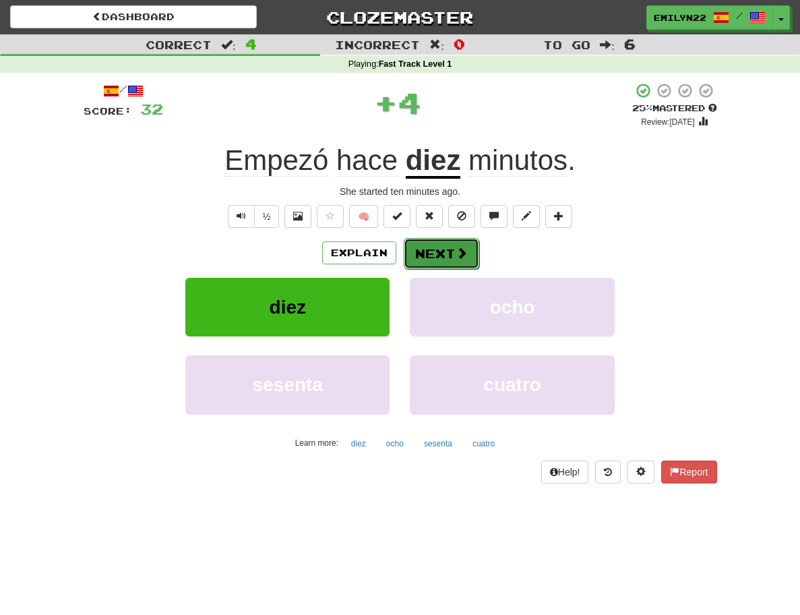
click at [431, 258] on button "Next" at bounding box center [441, 253] width 75 height 31
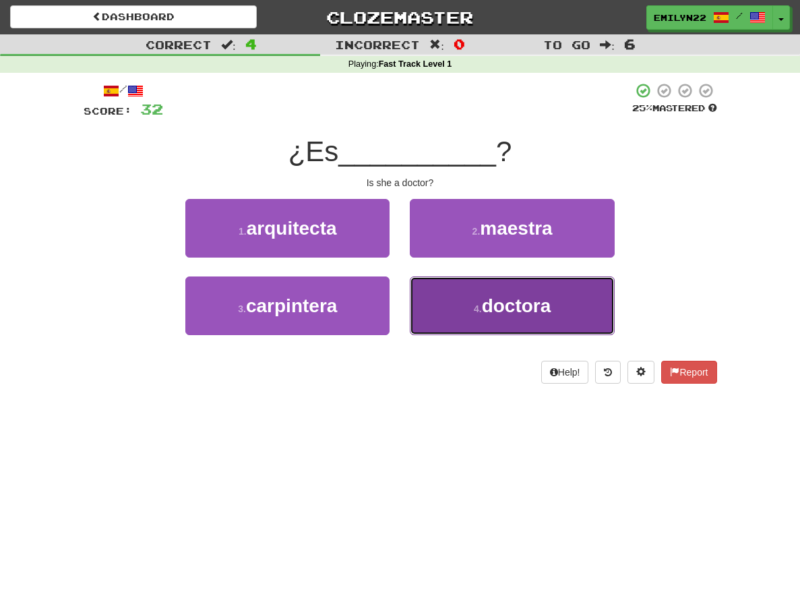
click at [515, 306] on span "doctora" at bounding box center [516, 305] width 69 height 21
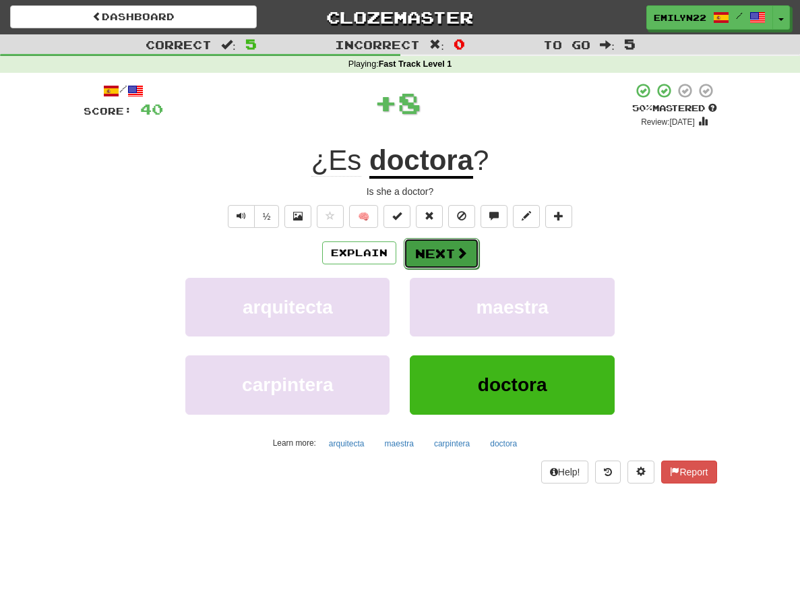
click at [433, 257] on button "Next" at bounding box center [441, 253] width 75 height 31
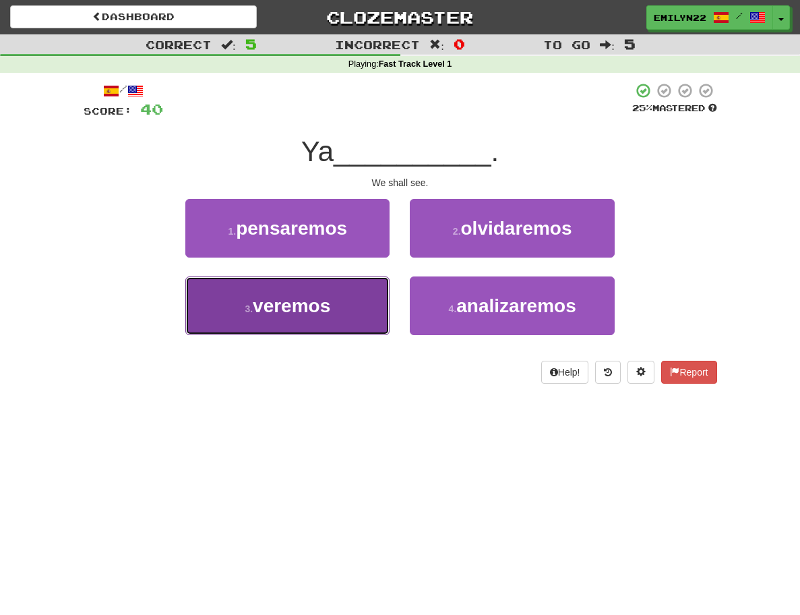
click at [344, 319] on button "3 . veremos" at bounding box center [287, 305] width 204 height 59
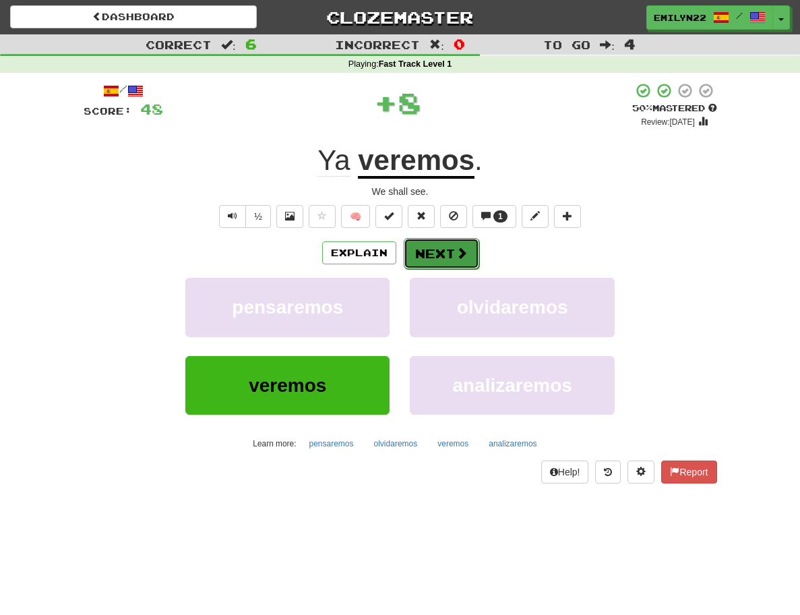
click at [433, 250] on button "Next" at bounding box center [441, 253] width 75 height 31
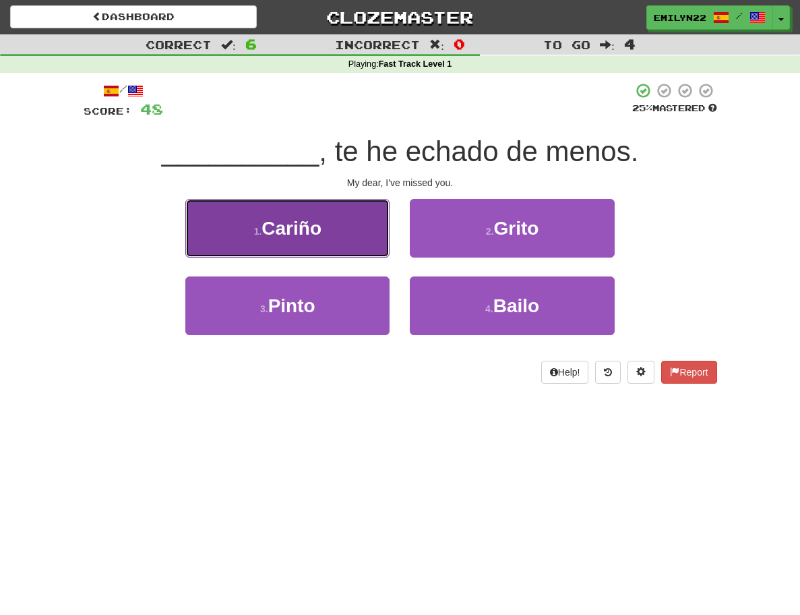
click at [351, 231] on button "1 . Cariño" at bounding box center [287, 228] width 204 height 59
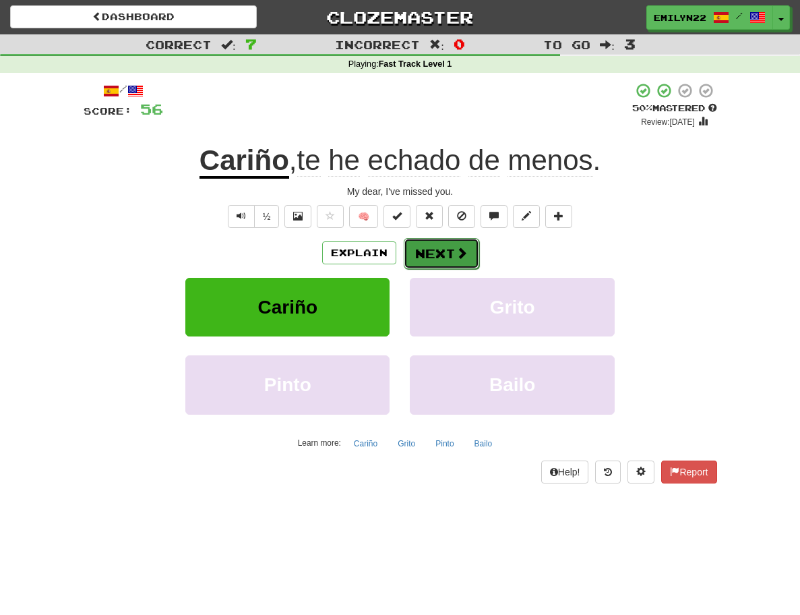
click at [425, 259] on button "Next" at bounding box center [441, 253] width 75 height 31
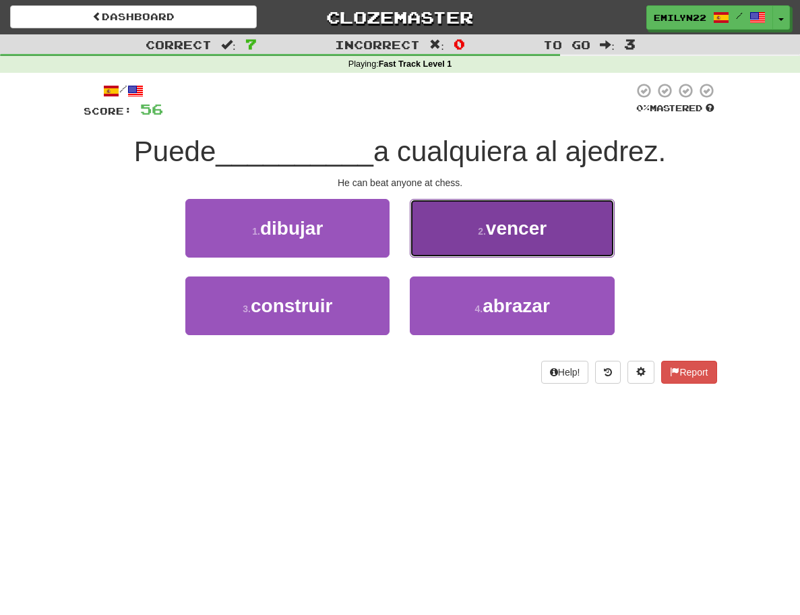
click at [594, 244] on button "2 . vencer" at bounding box center [512, 228] width 204 height 59
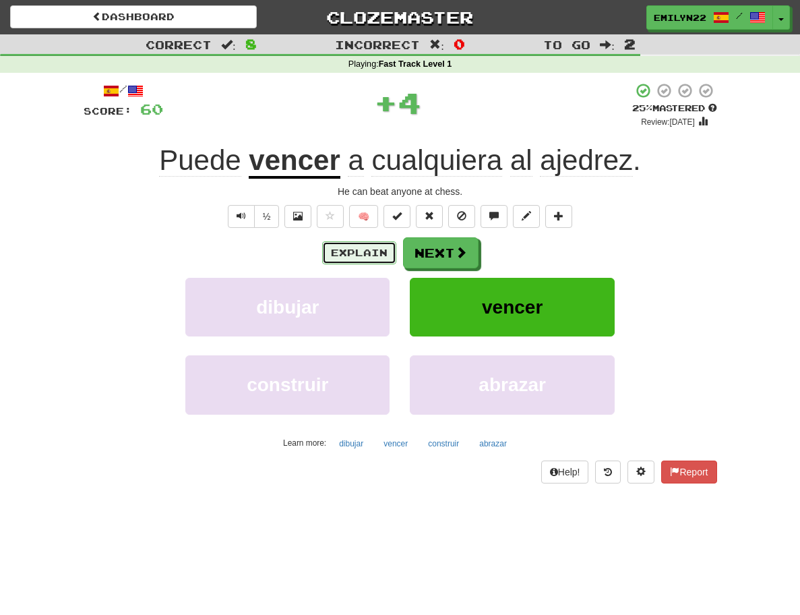
click at [389, 245] on button "Explain" at bounding box center [359, 252] width 74 height 23
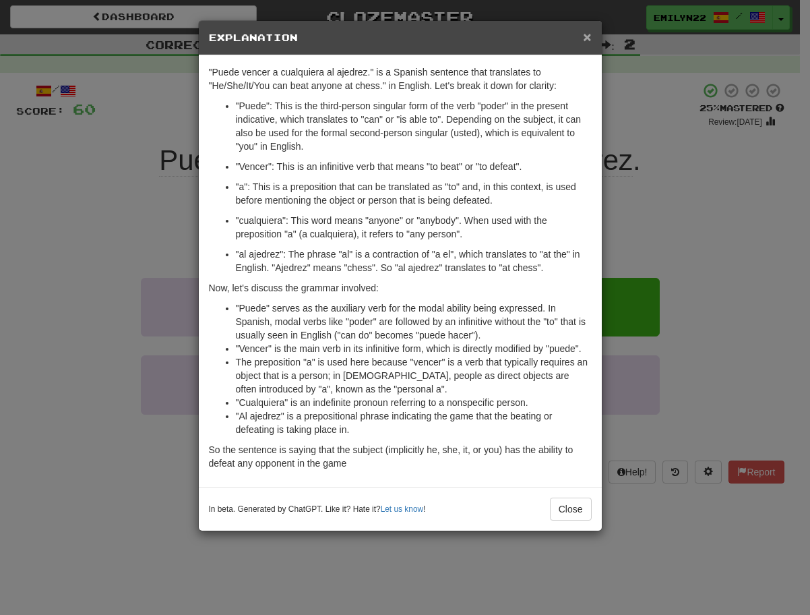
click at [590, 34] on span "×" at bounding box center [587, 37] width 8 height 16
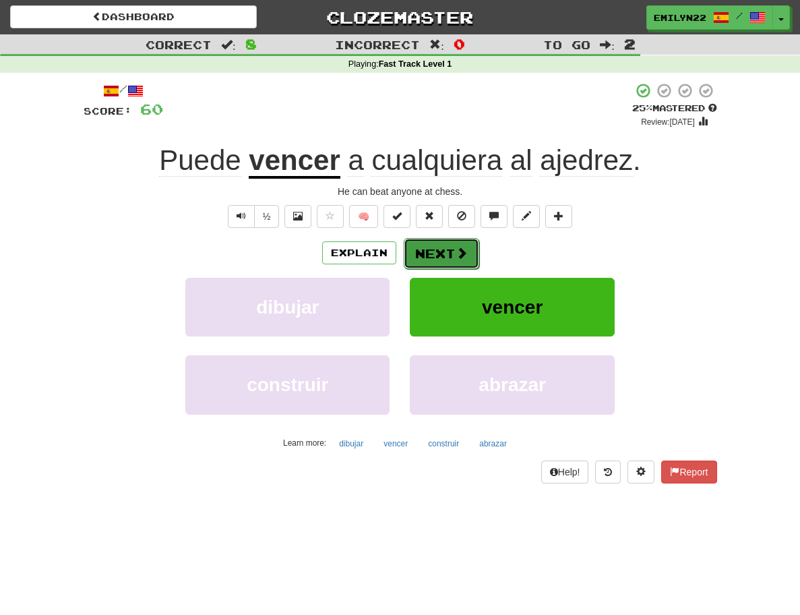
click at [466, 247] on button "Next" at bounding box center [441, 253] width 75 height 31
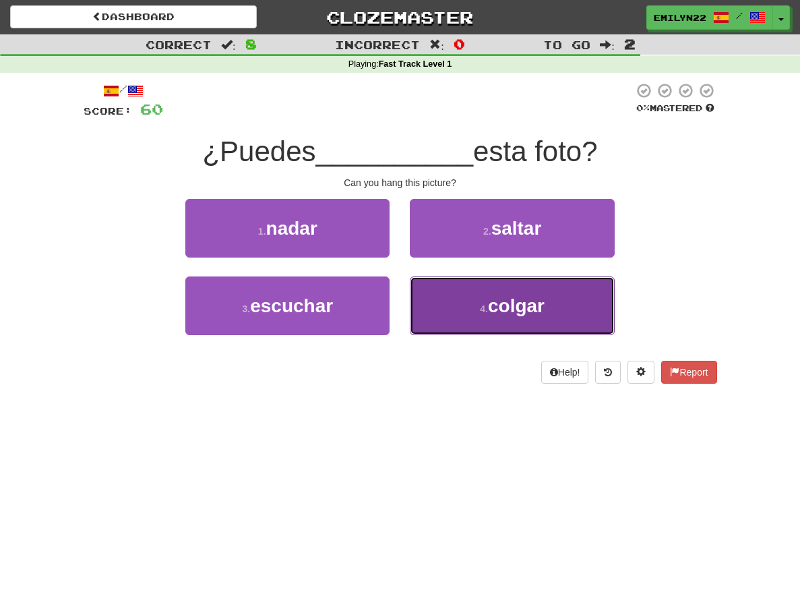
click at [518, 326] on button "4 . colgar" at bounding box center [512, 305] width 204 height 59
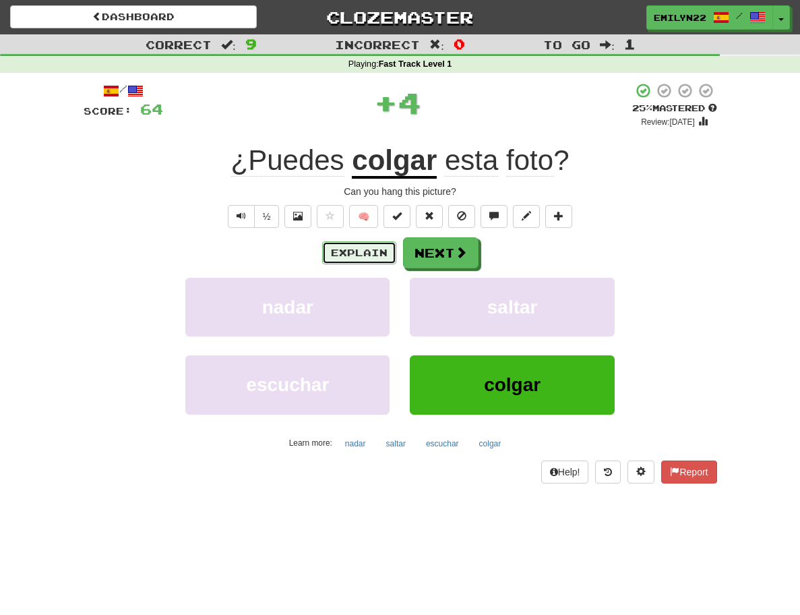
click at [379, 256] on button "Explain" at bounding box center [359, 252] width 74 height 23
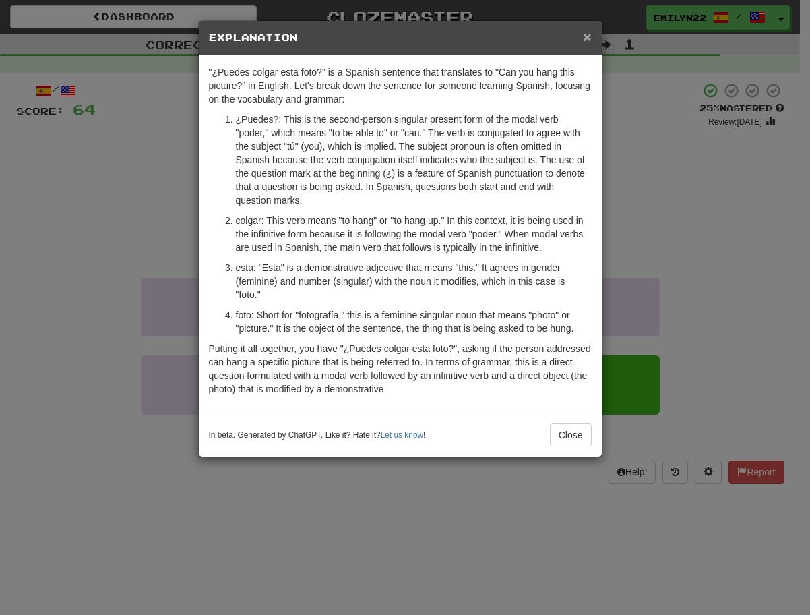
click at [586, 36] on span "×" at bounding box center [587, 37] width 8 height 16
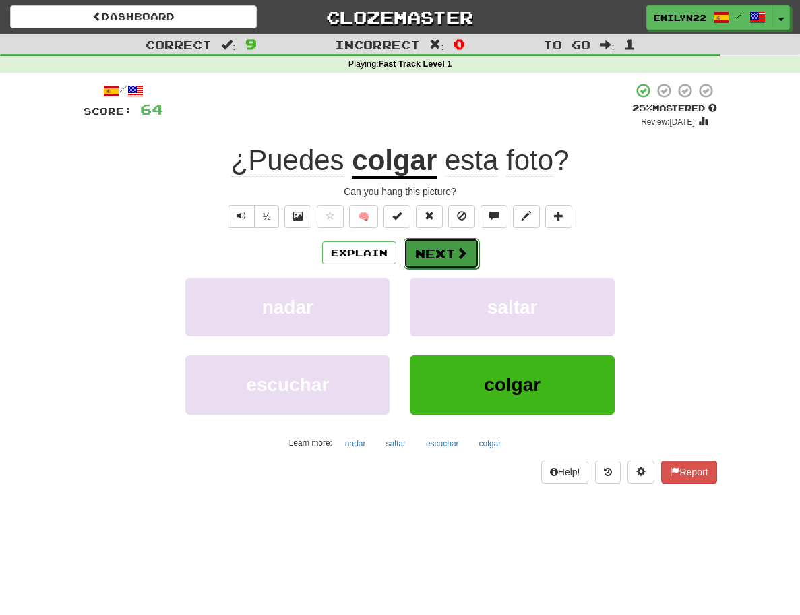
click at [465, 257] on span at bounding box center [462, 253] width 12 height 12
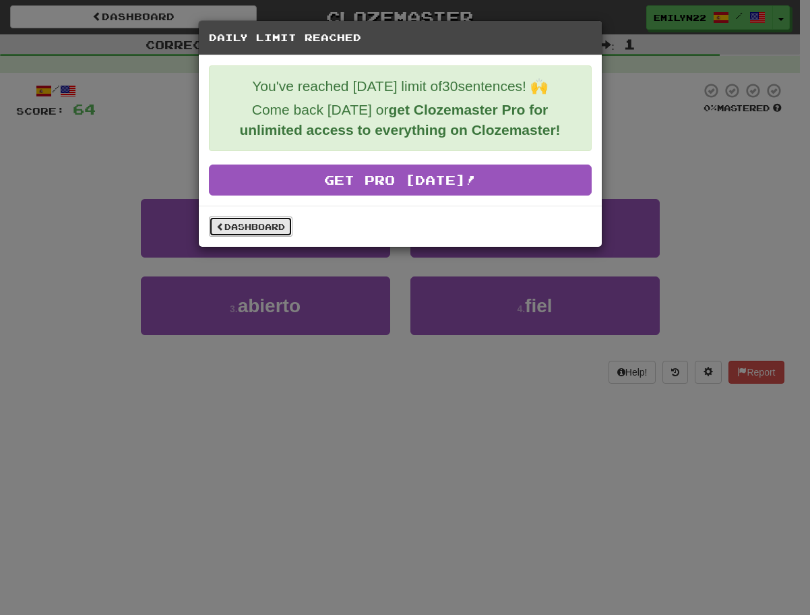
click at [281, 225] on link "Dashboard" at bounding box center [251, 226] width 84 height 20
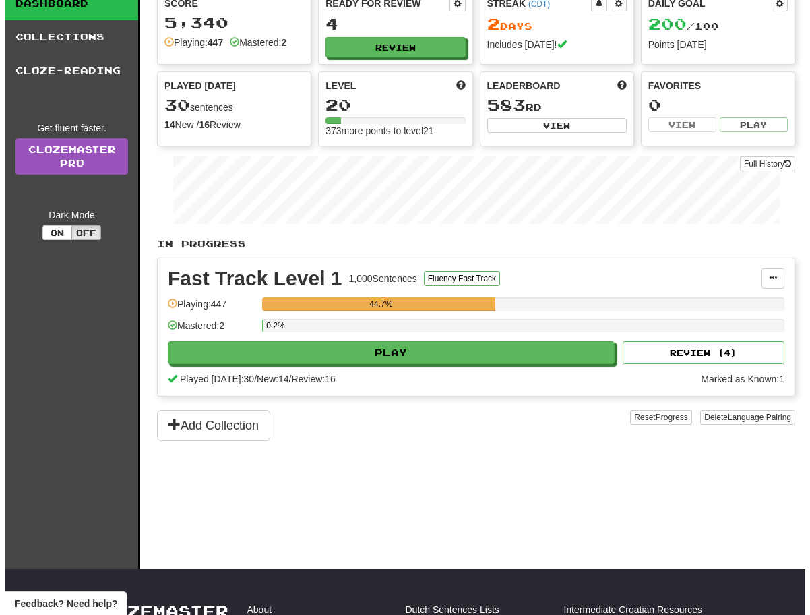
scroll to position [113, 0]
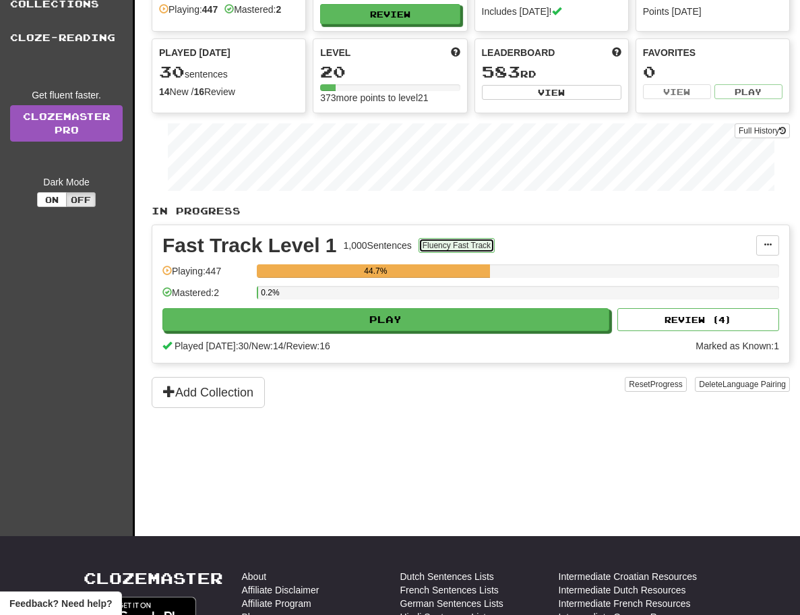
click at [450, 245] on button "Fluency Fast Track" at bounding box center [457, 245] width 76 height 15
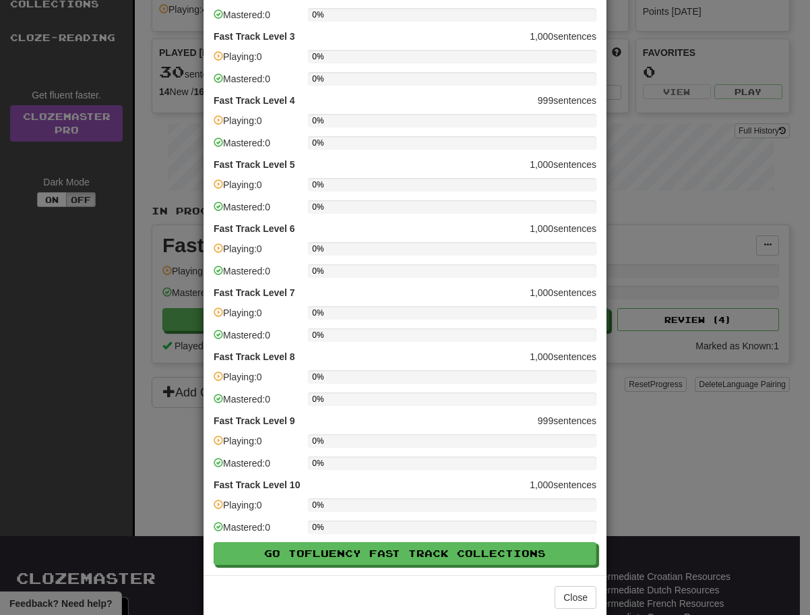
scroll to position [189, 0]
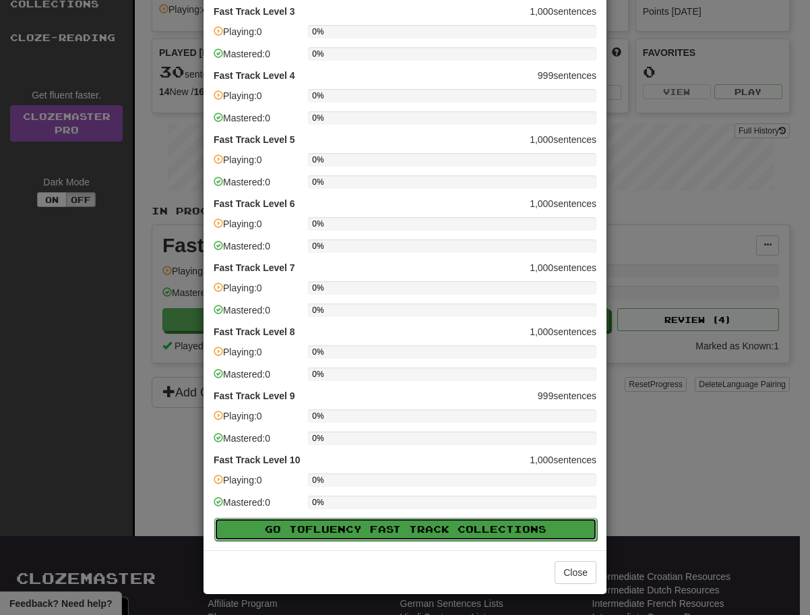
click at [423, 527] on span "Fluency Fast Track" at bounding box center [381, 528] width 152 height 11
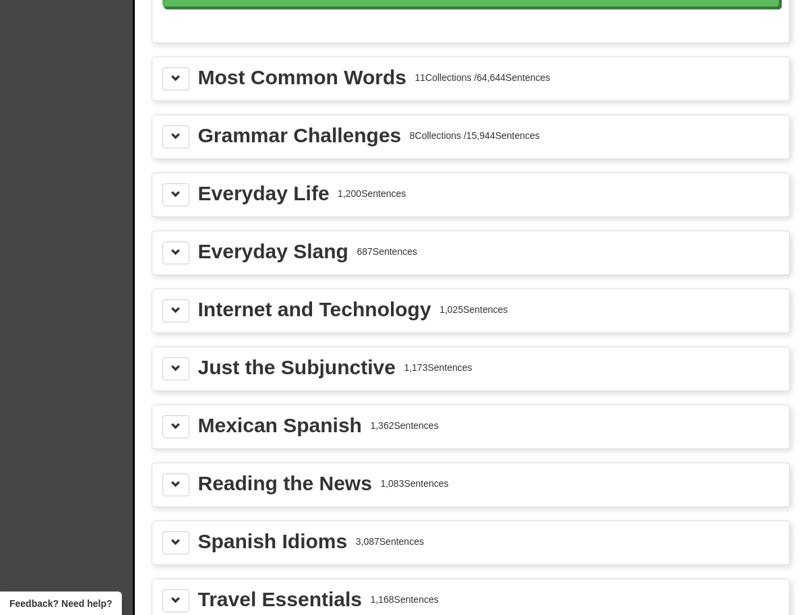
scroll to position [1394, 0]
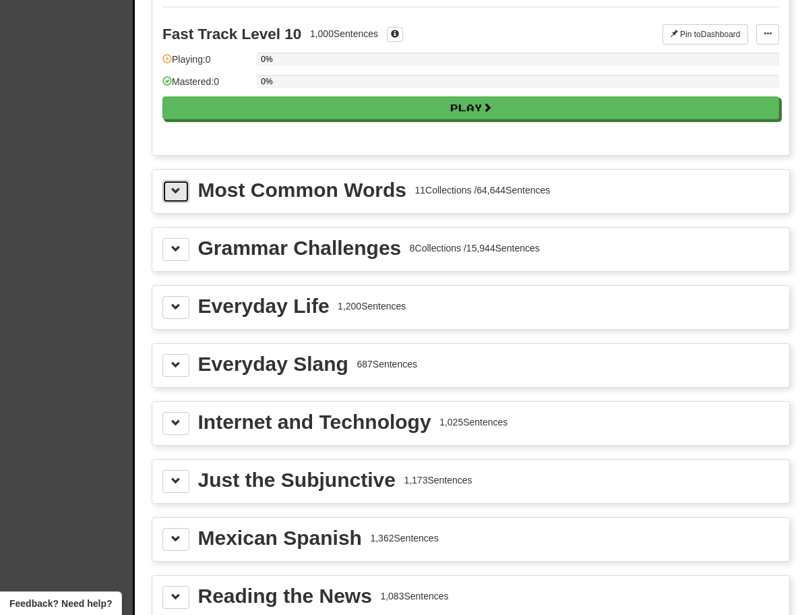
click at [171, 196] on button at bounding box center [175, 191] width 27 height 23
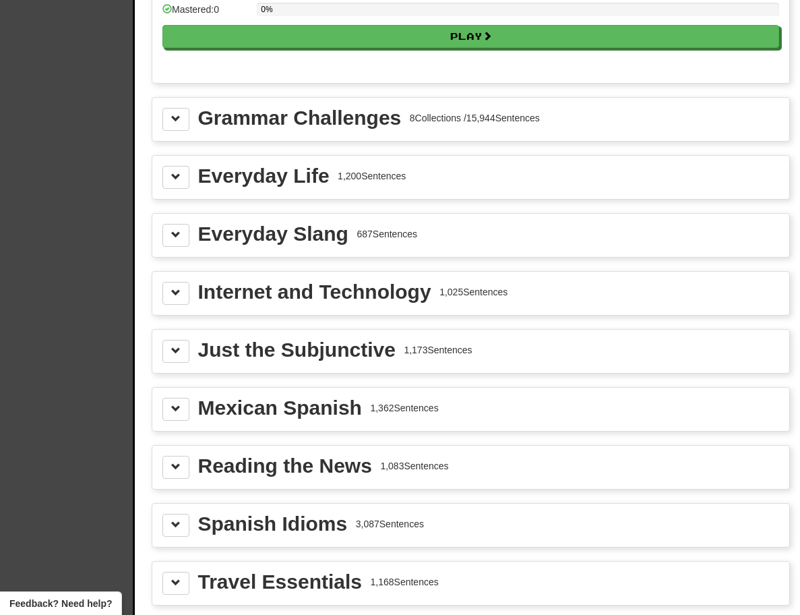
scroll to position [3079, 0]
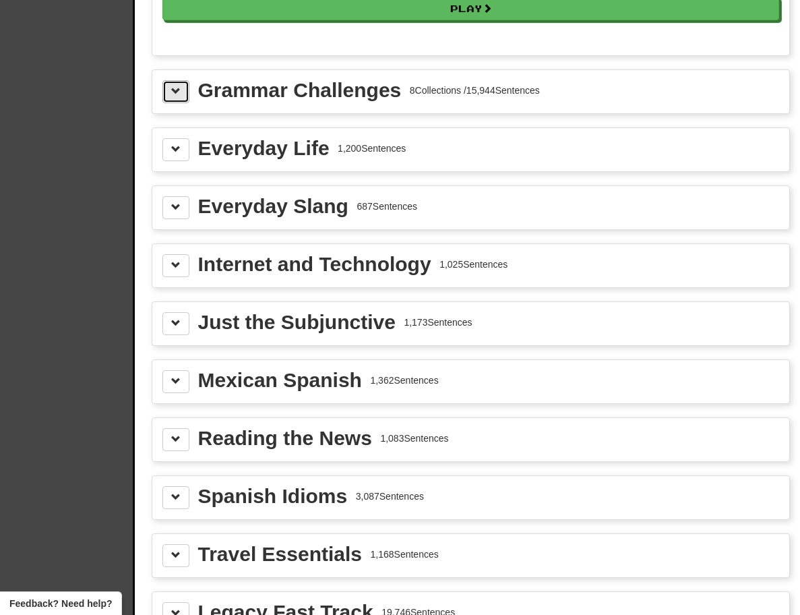
click at [171, 94] on span at bounding box center [175, 90] width 9 height 9
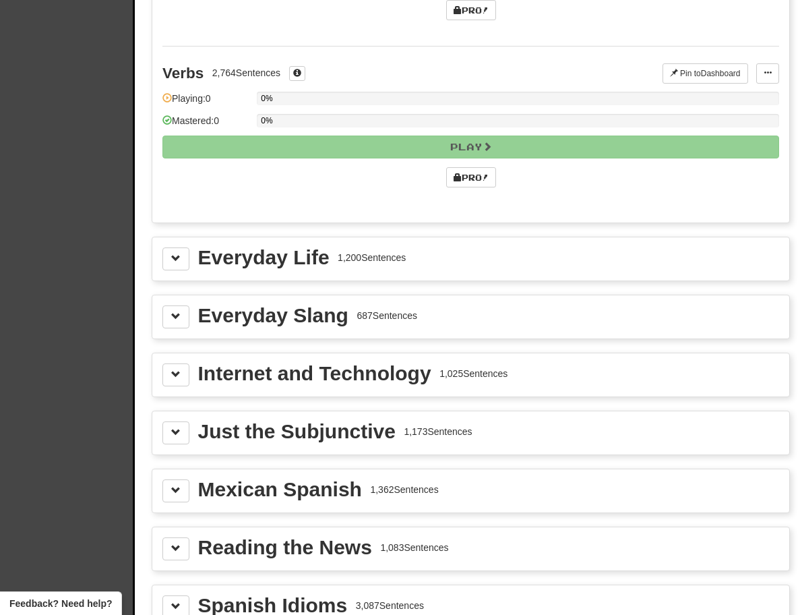
scroll to position [4316, 0]
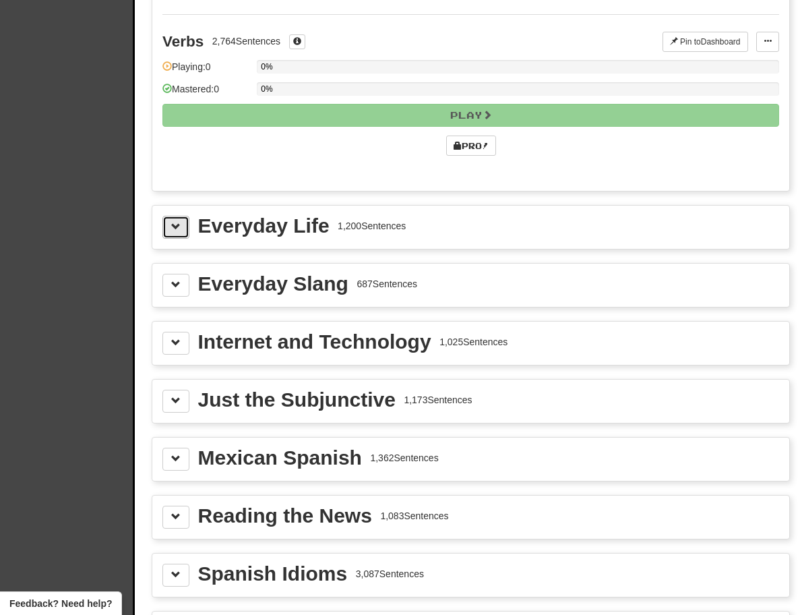
click at [183, 230] on button at bounding box center [175, 227] width 27 height 23
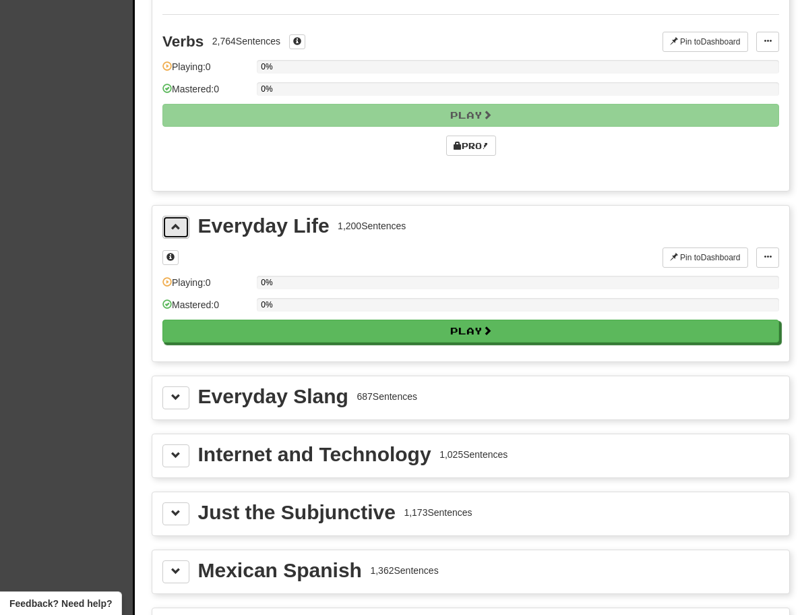
click at [182, 230] on button at bounding box center [175, 227] width 27 height 23
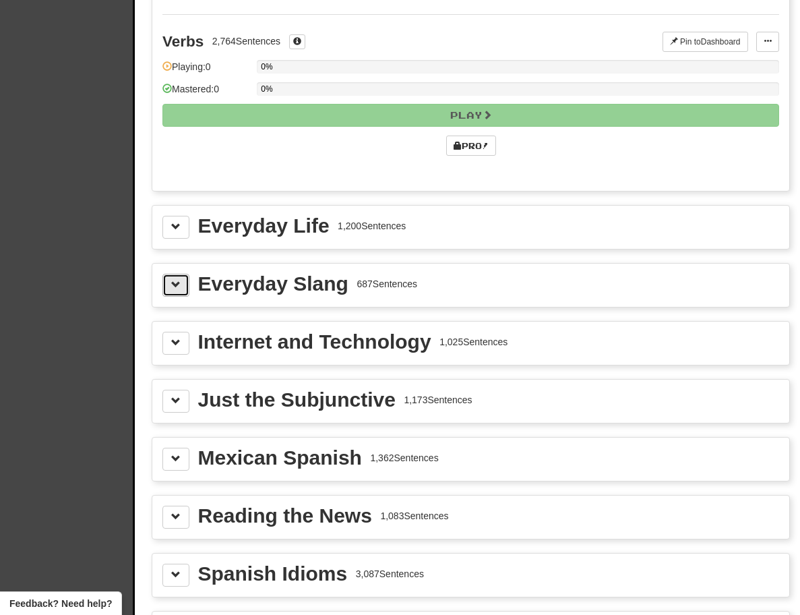
click at [183, 287] on button at bounding box center [175, 285] width 27 height 23
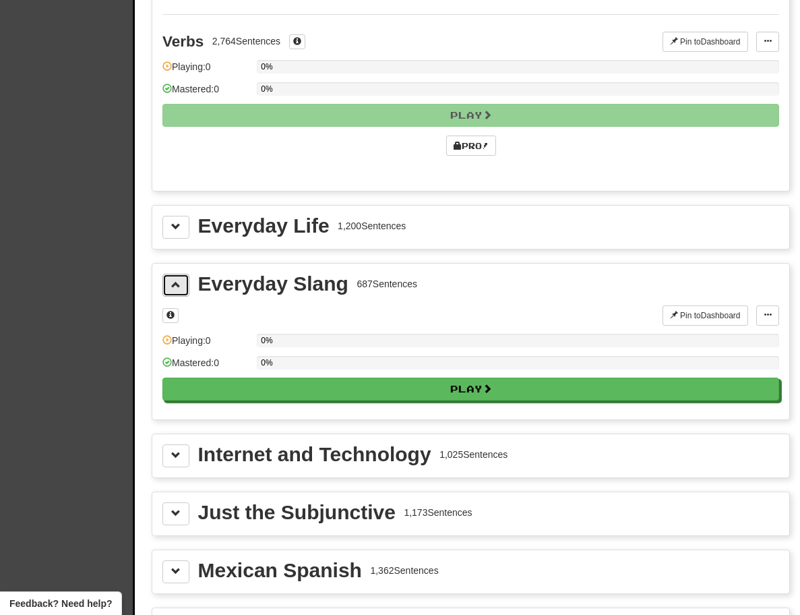
click at [183, 287] on button at bounding box center [175, 285] width 27 height 23
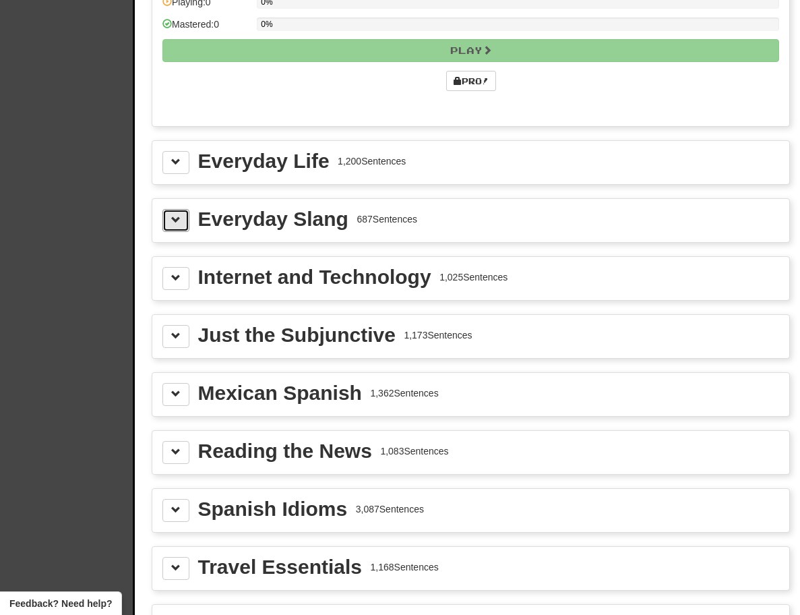
scroll to position [4427, 0]
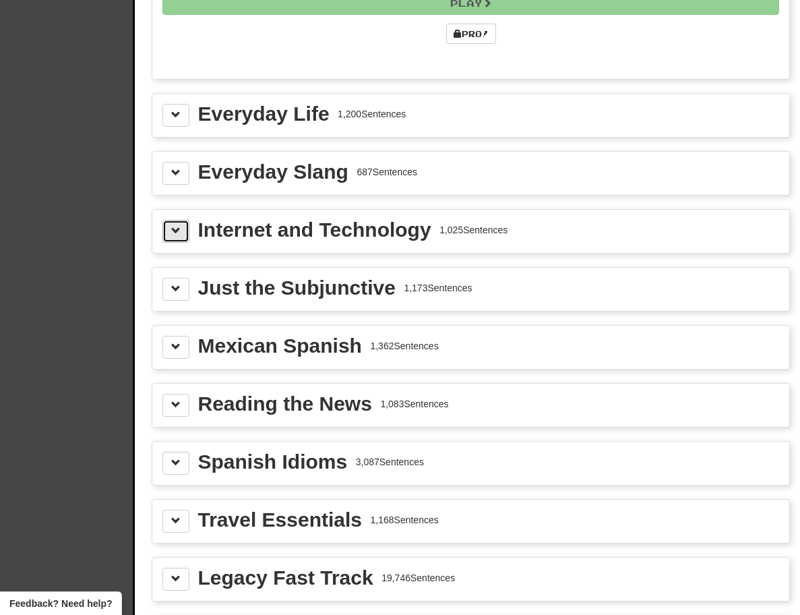
click at [185, 239] on button at bounding box center [175, 231] width 27 height 23
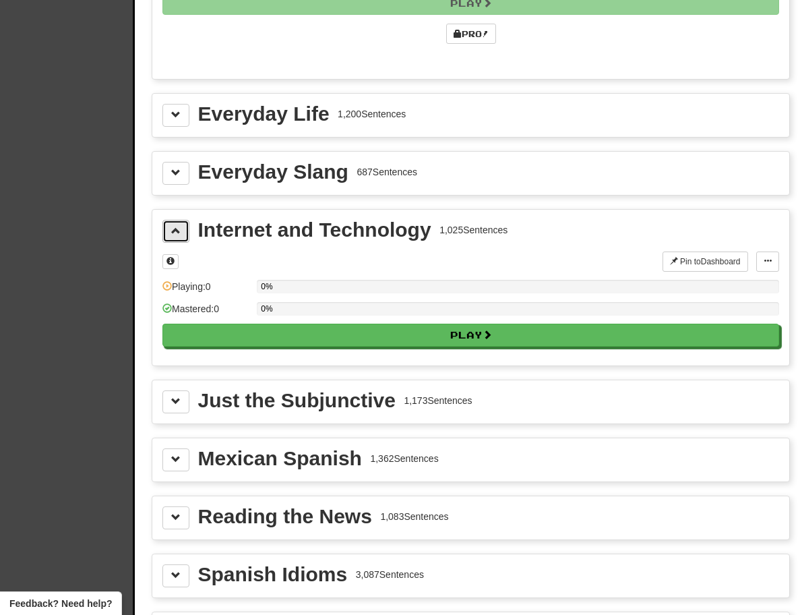
click at [182, 233] on button at bounding box center [175, 231] width 27 height 23
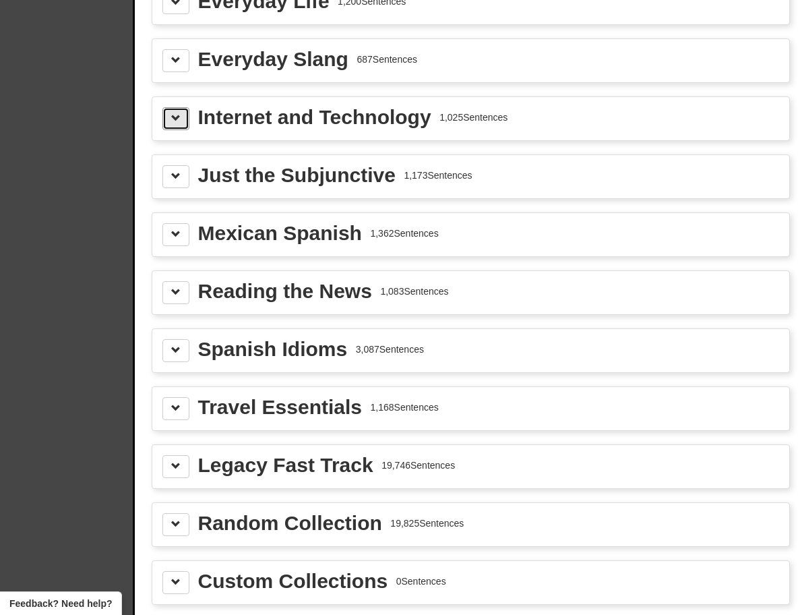
scroll to position [4653, 0]
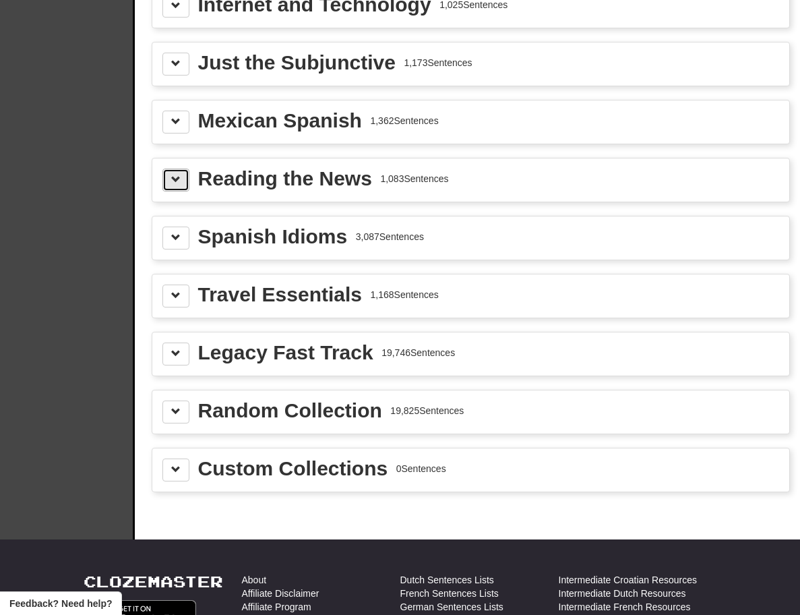
click at [166, 182] on button at bounding box center [175, 179] width 27 height 23
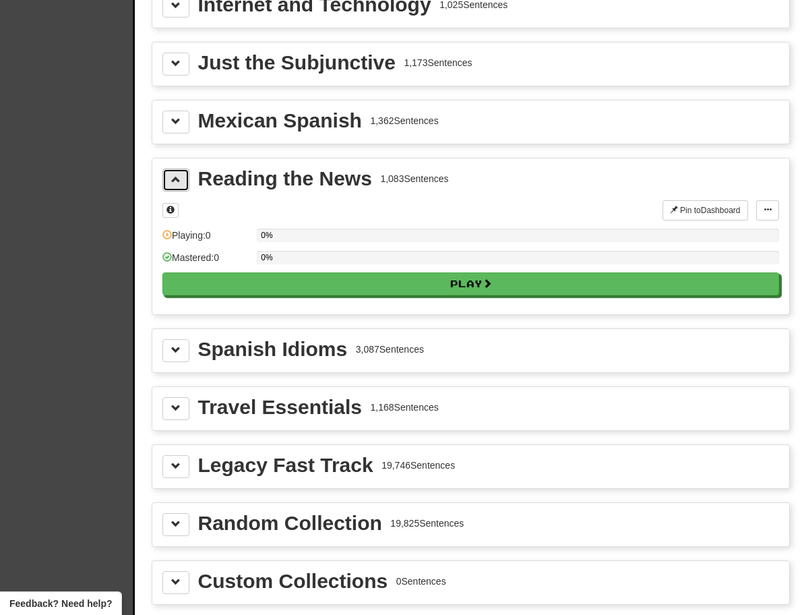
click at [166, 182] on button at bounding box center [175, 179] width 27 height 23
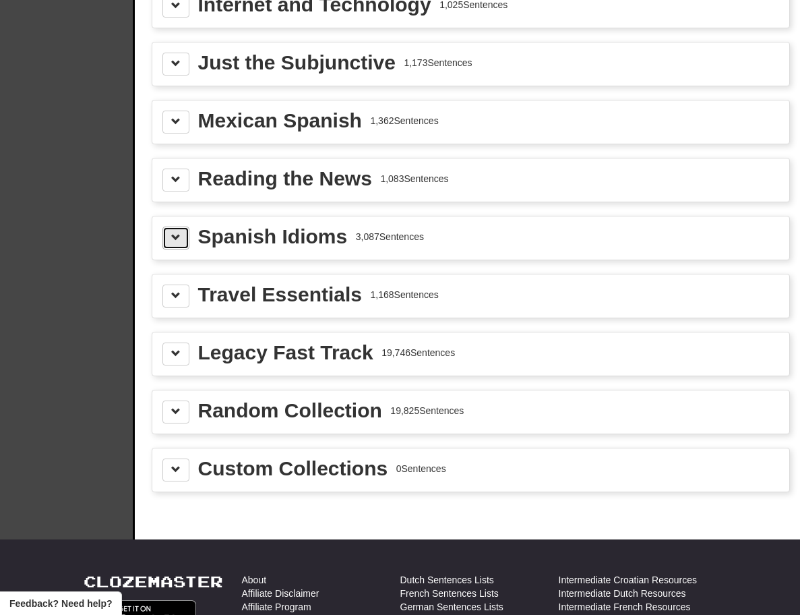
click at [168, 241] on button at bounding box center [175, 237] width 27 height 23
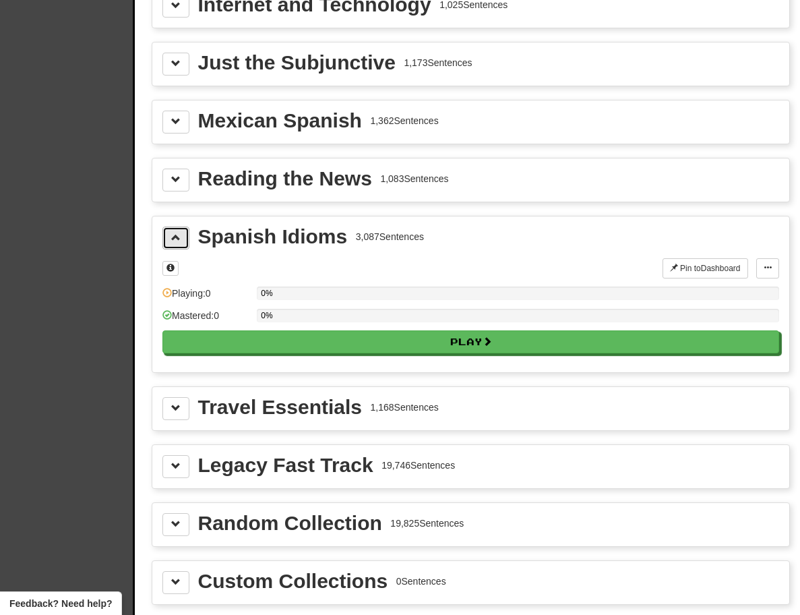
click at [168, 241] on button at bounding box center [175, 237] width 27 height 23
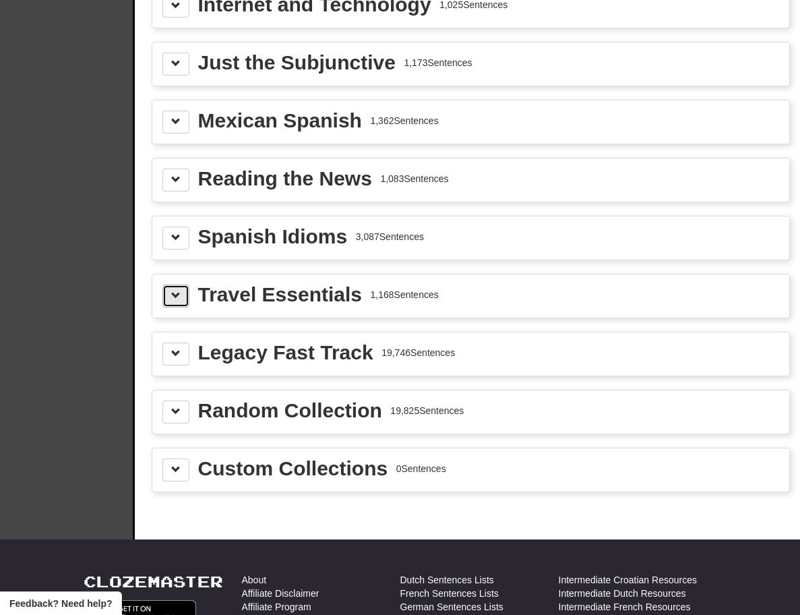
click at [181, 297] on button at bounding box center [175, 295] width 27 height 23
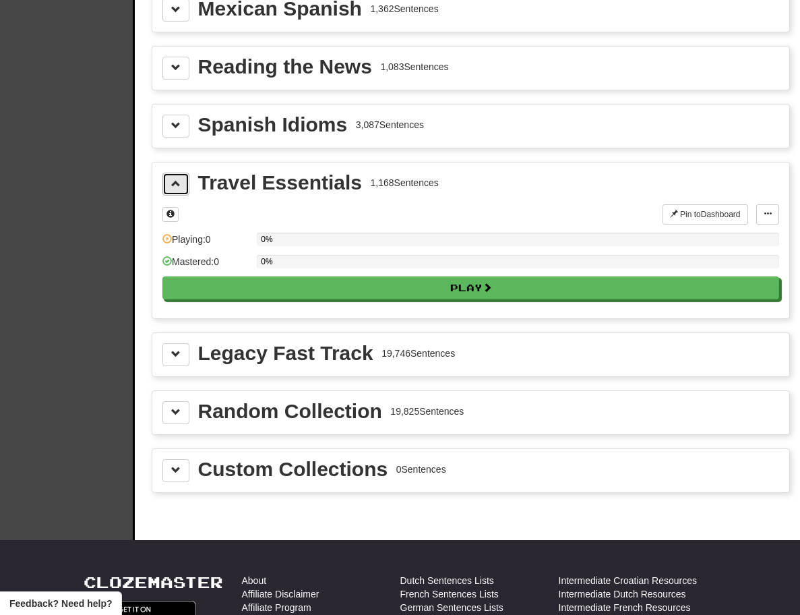
scroll to position [4877, 0]
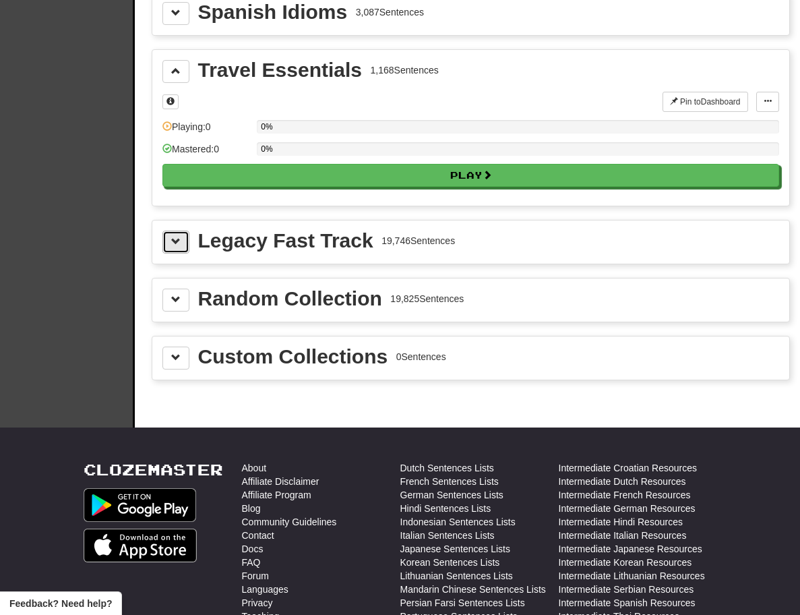
click at [177, 244] on span at bounding box center [175, 241] width 9 height 9
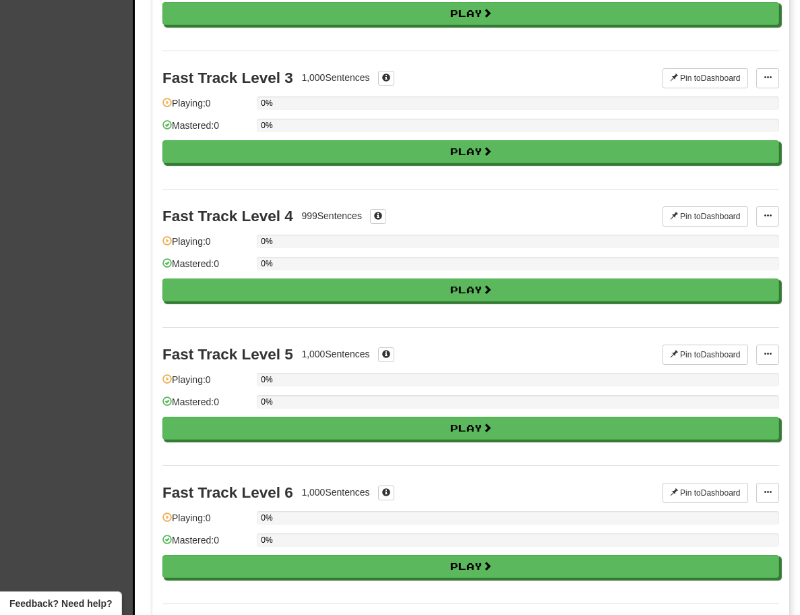
scroll to position [0, 0]
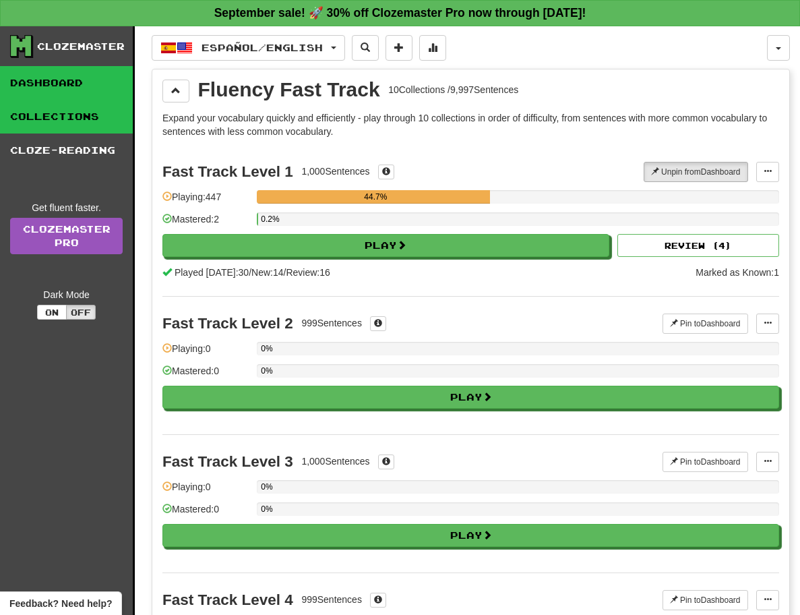
click at [68, 89] on link "Dashboard" at bounding box center [66, 83] width 133 height 34
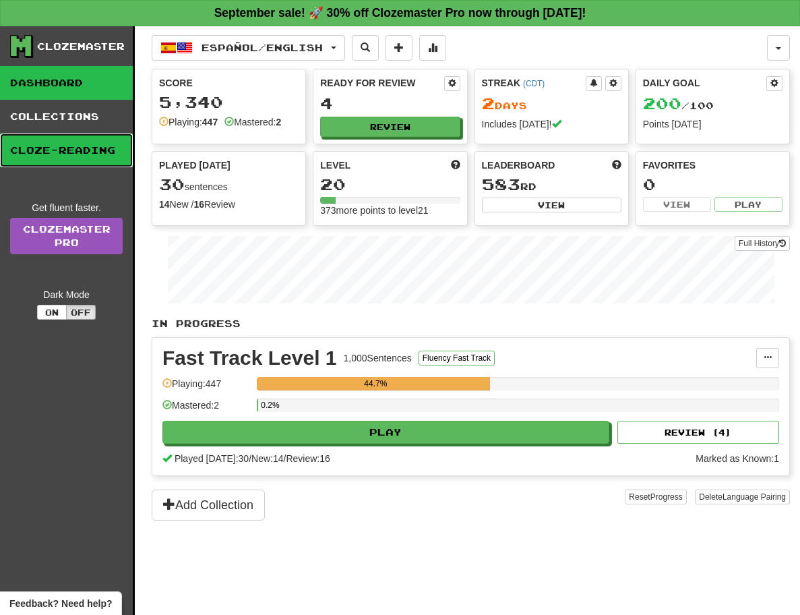
click at [92, 148] on link "Cloze-Reading" at bounding box center [66, 150] width 133 height 34
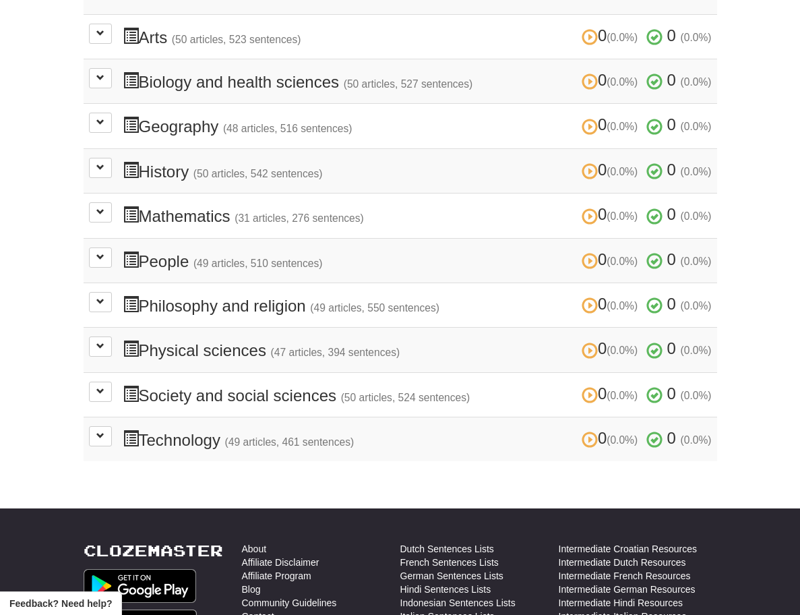
scroll to position [450, 0]
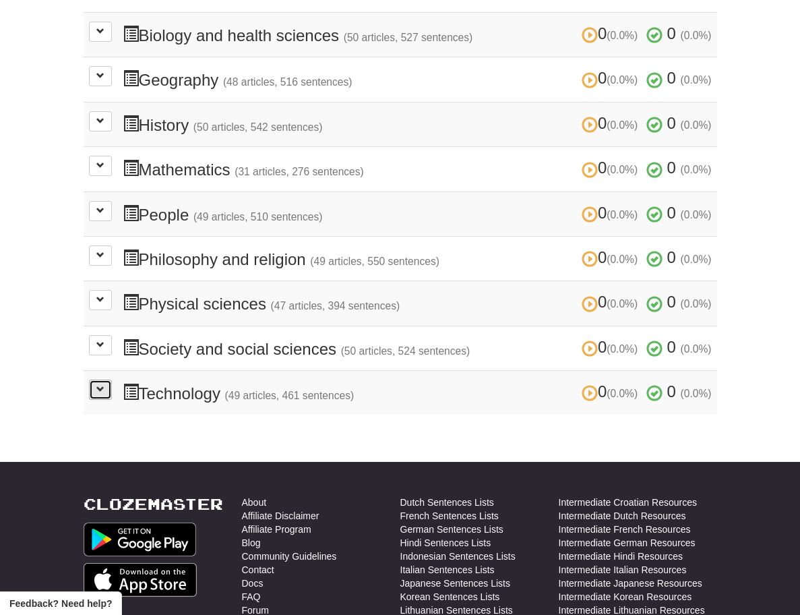
click at [89, 379] on button at bounding box center [100, 389] width 23 height 20
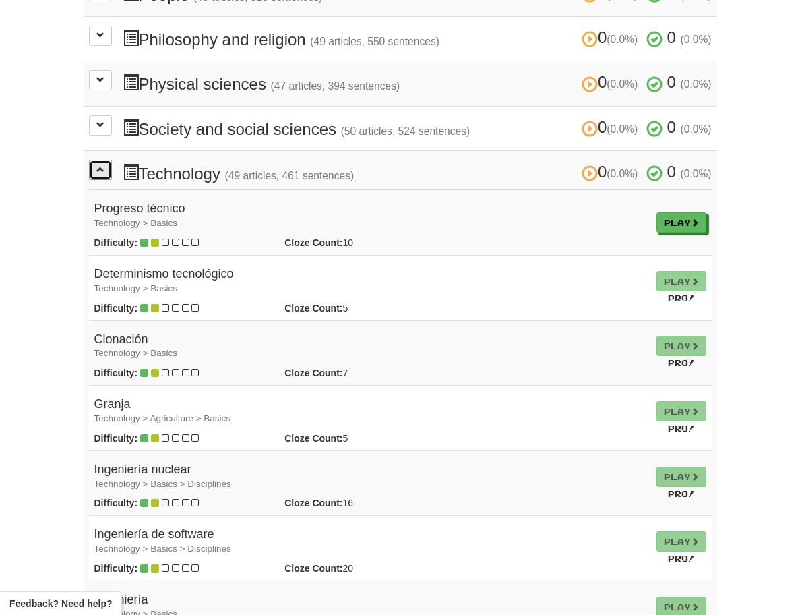
scroll to position [674, 0]
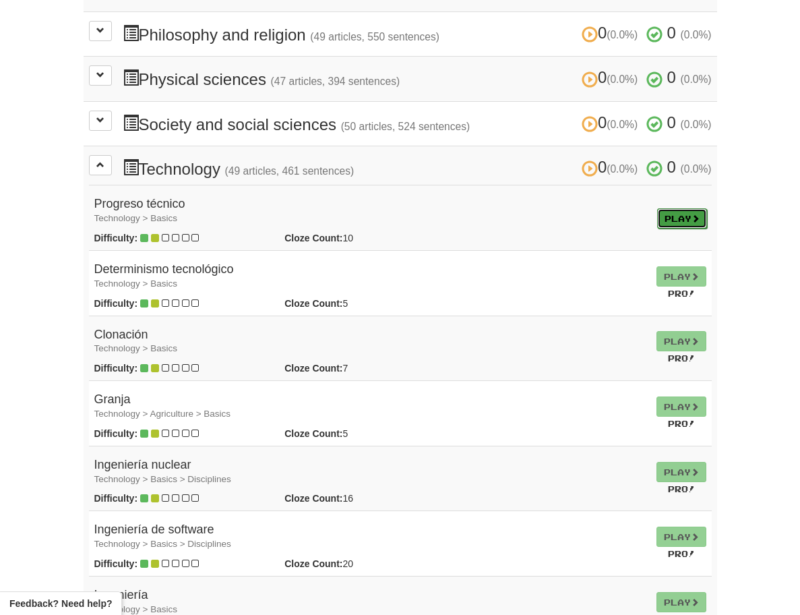
click at [707, 208] on link "Play" at bounding box center [682, 218] width 50 height 20
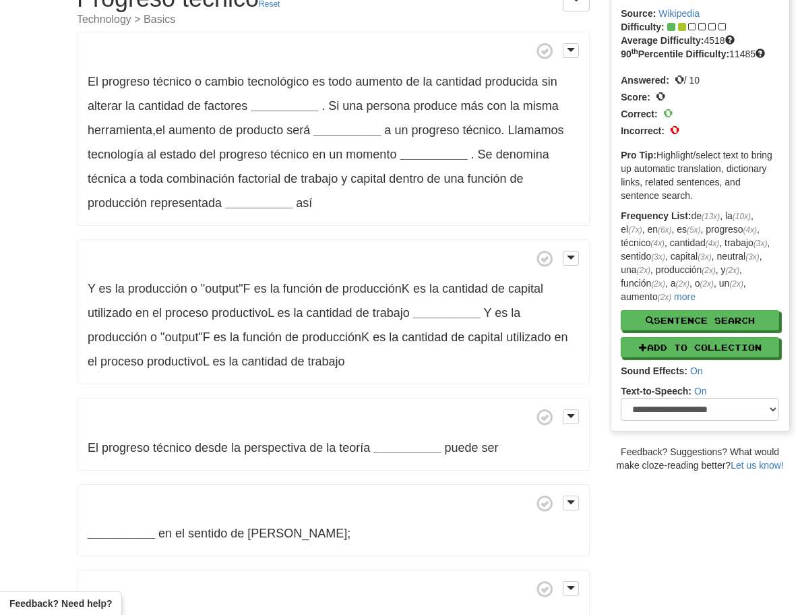
scroll to position [113, 0]
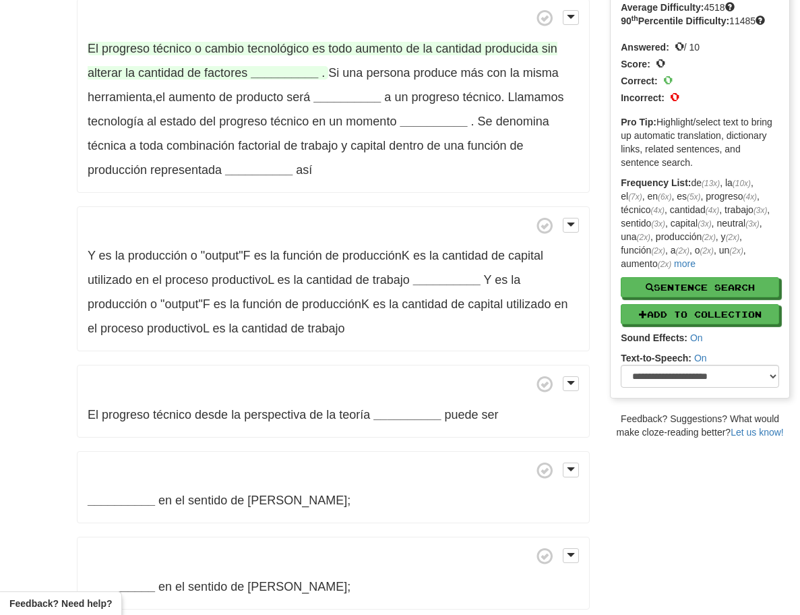
click at [295, 69] on strong "__________" at bounding box center [284, 72] width 67 height 13
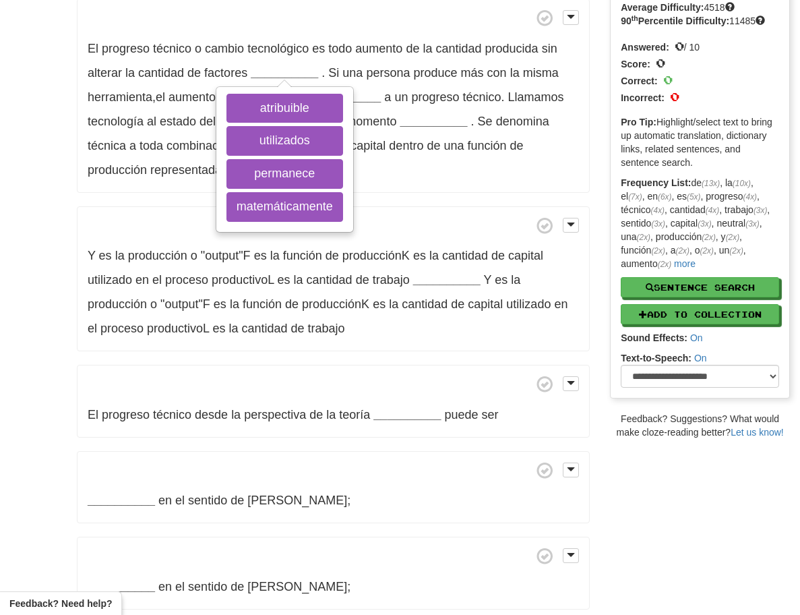
click at [404, 106] on p "El progreso técnico o cambio tecnológico es todo aumento de la cantidad produci…" at bounding box center [333, 96] width 513 height 194
click at [427, 167] on p "El progreso técnico o cambio tecnológico es todo aumento de la cantidad produci…" at bounding box center [333, 96] width 513 height 194
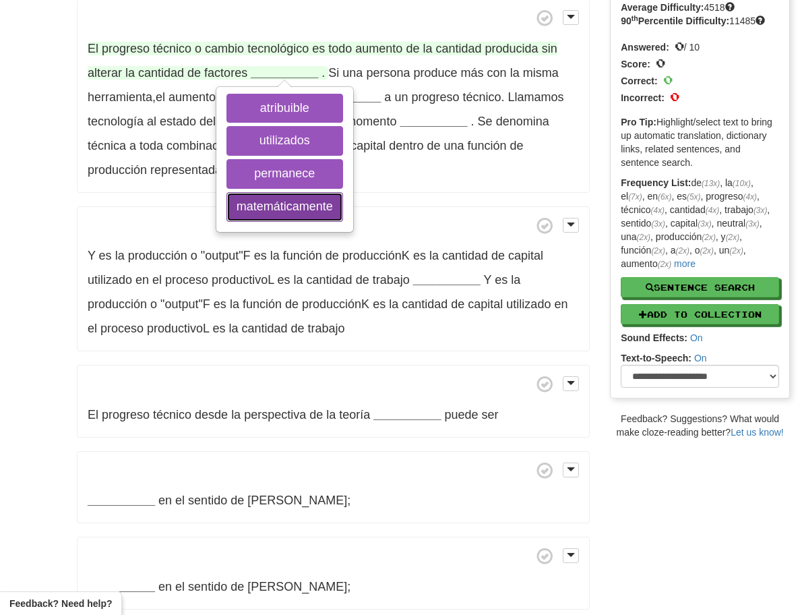
click at [327, 204] on button "matemáticamente" at bounding box center [284, 207] width 117 height 30
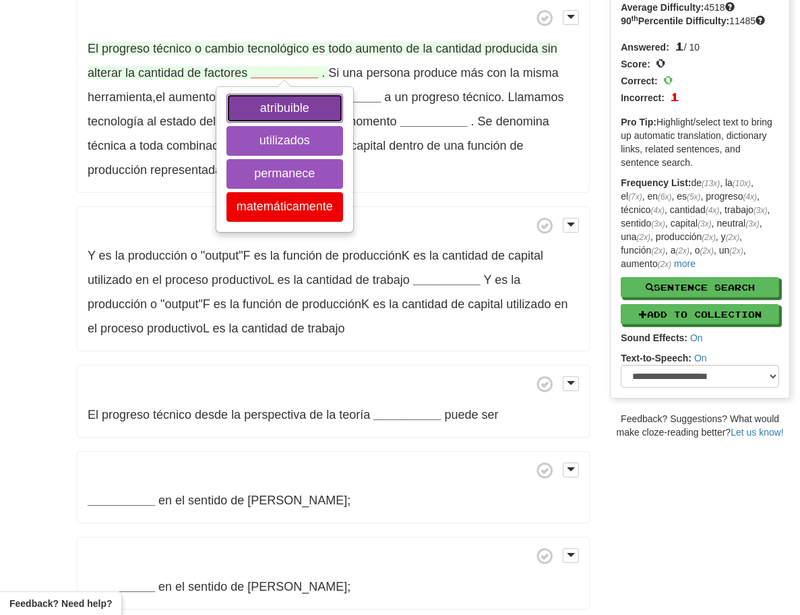
click at [306, 108] on button "atribuible" at bounding box center [284, 109] width 117 height 30
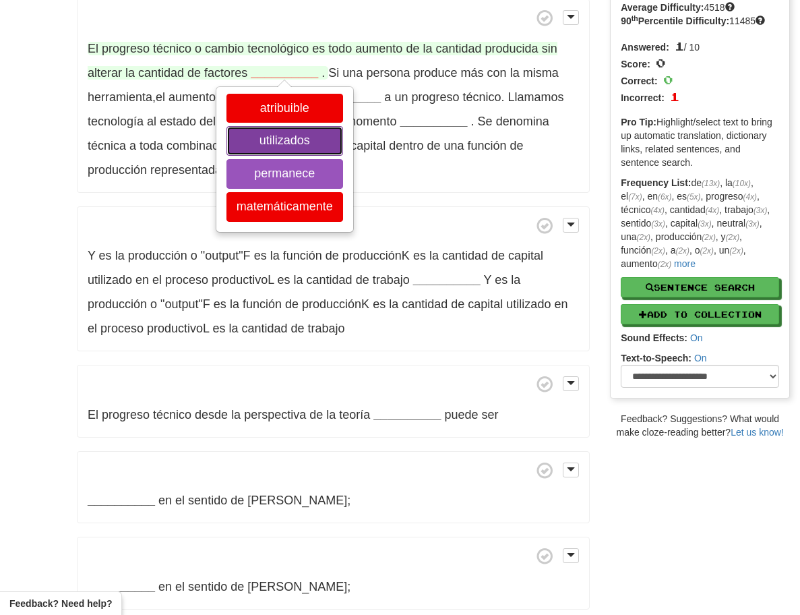
click at [309, 142] on button "utilizados" at bounding box center [284, 141] width 117 height 30
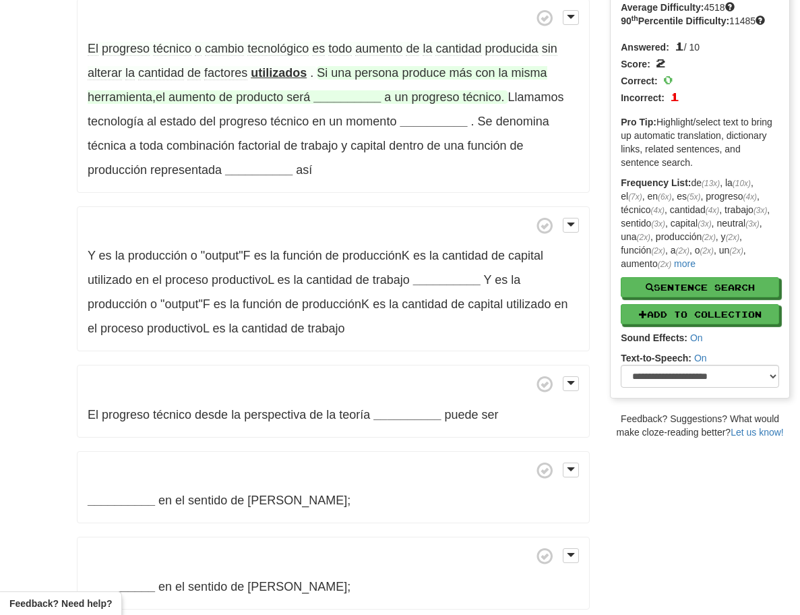
click at [346, 100] on strong "__________" at bounding box center [346, 96] width 67 height 13
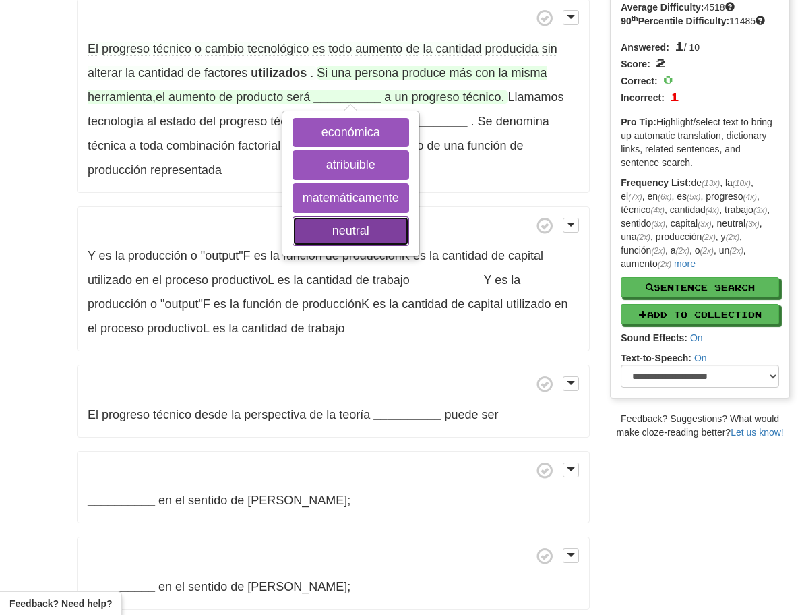
click at [343, 222] on button "neutral" at bounding box center [351, 231] width 117 height 30
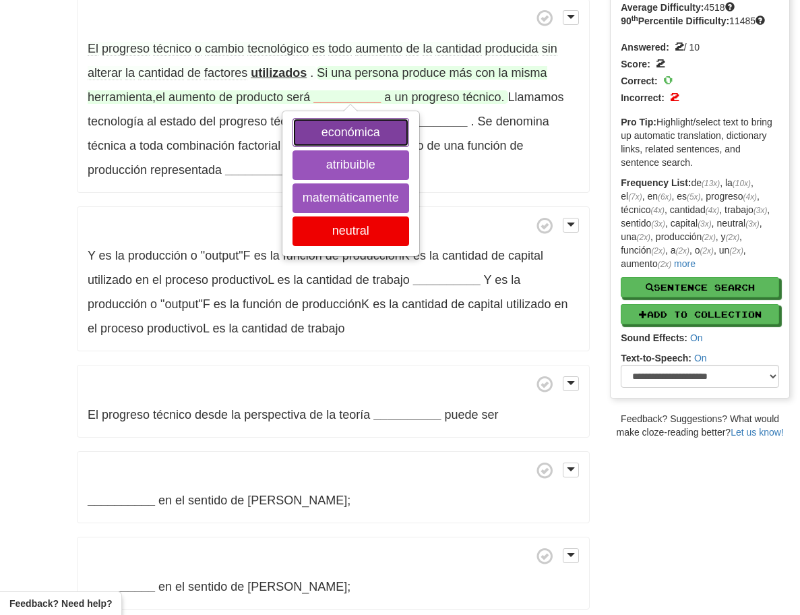
click at [345, 130] on button "económica" at bounding box center [351, 133] width 117 height 30
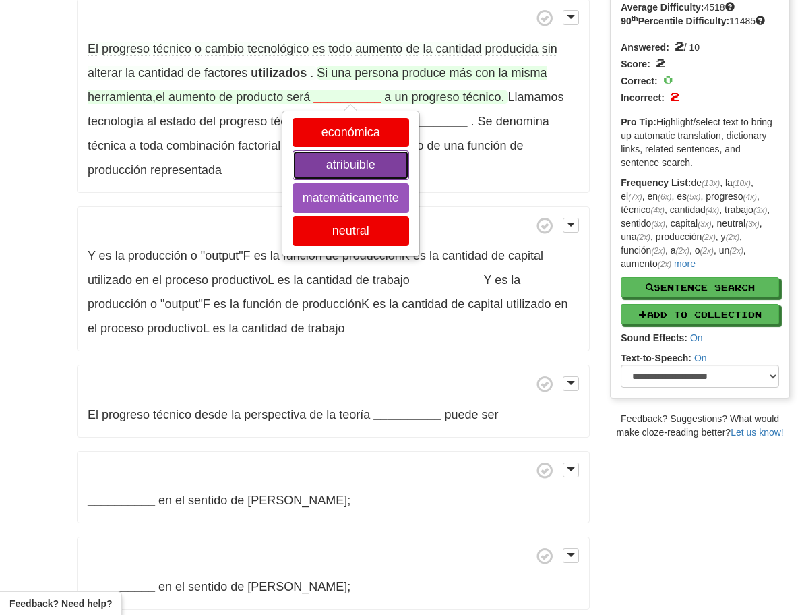
click at [352, 167] on button "atribuible" at bounding box center [351, 165] width 117 height 30
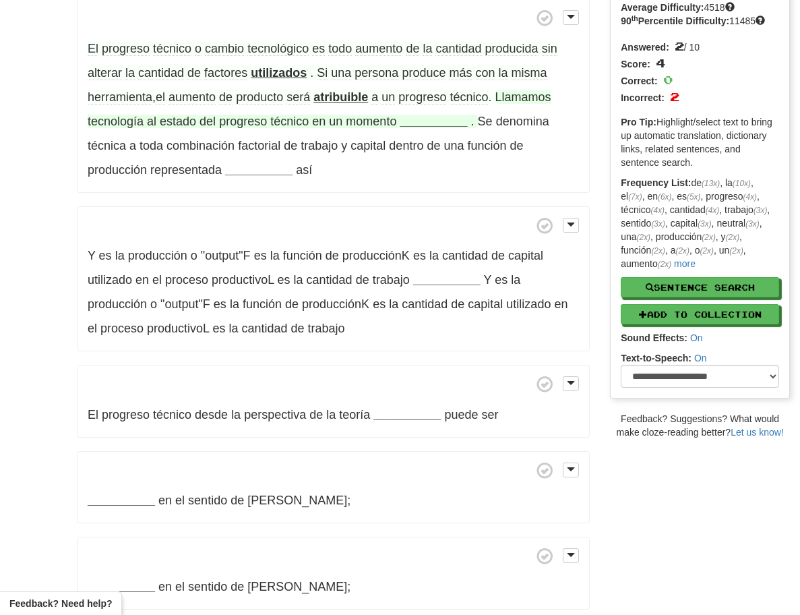
click at [416, 123] on strong "__________" at bounding box center [433, 121] width 67 height 13
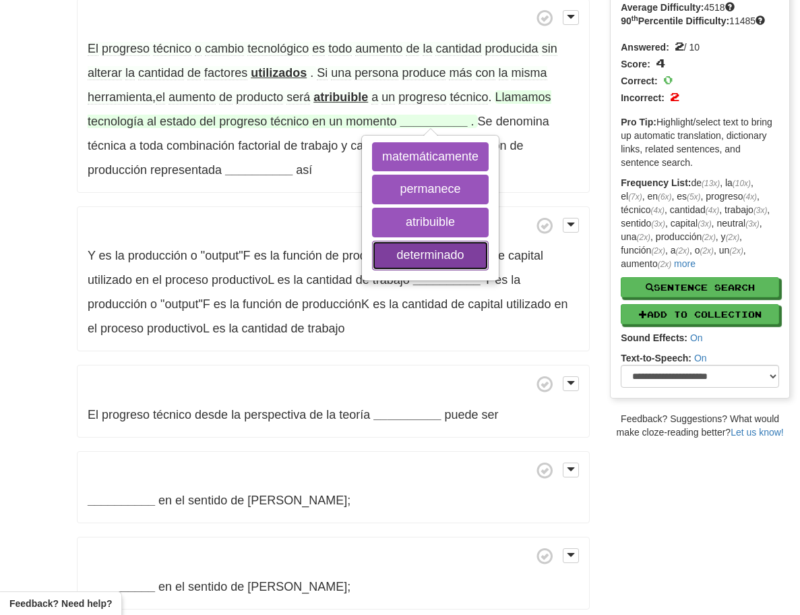
click at [456, 261] on button "determinado" at bounding box center [430, 256] width 117 height 30
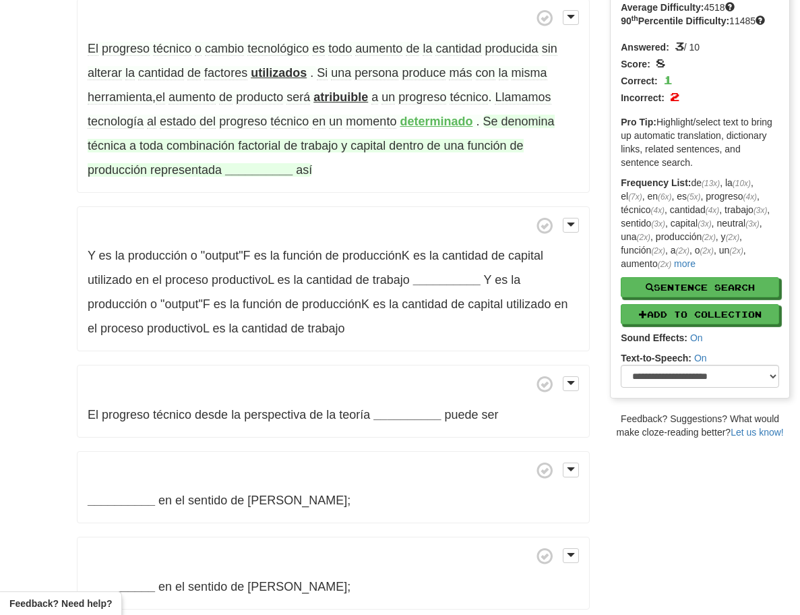
click at [248, 171] on strong "__________" at bounding box center [258, 169] width 67 height 13
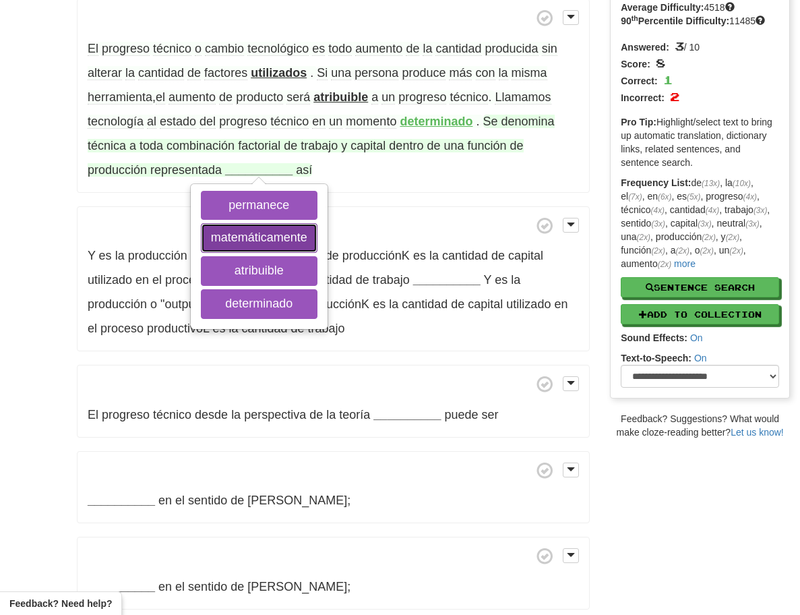
click at [266, 239] on button "matemáticamente" at bounding box center [259, 238] width 117 height 30
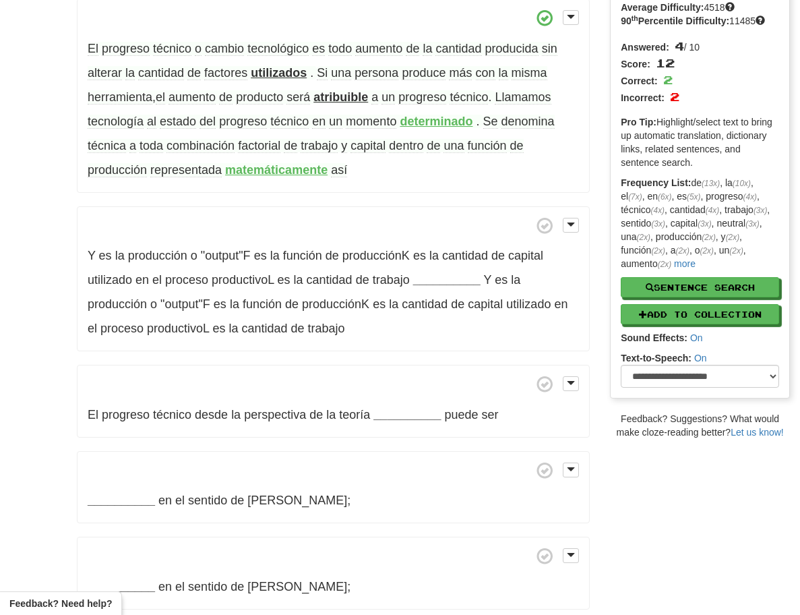
click at [181, 51] on span "técnico" at bounding box center [172, 49] width 38 height 14
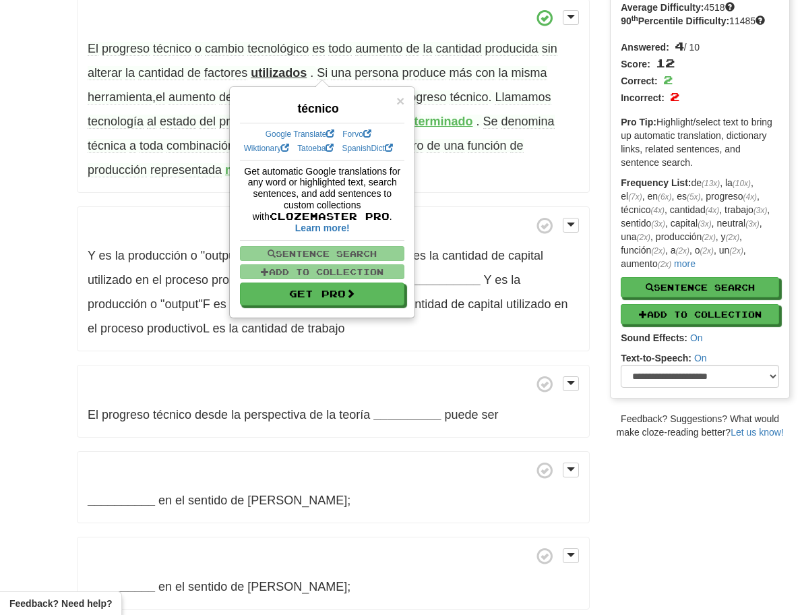
click at [181, 51] on span "técnico" at bounding box center [172, 49] width 38 height 14
click at [173, 214] on p "Y es la producción o "output"F es la función de producciónK es la cantidad de c…" at bounding box center [333, 279] width 513 height 146
